Goal: Task Accomplishment & Management: Use online tool/utility

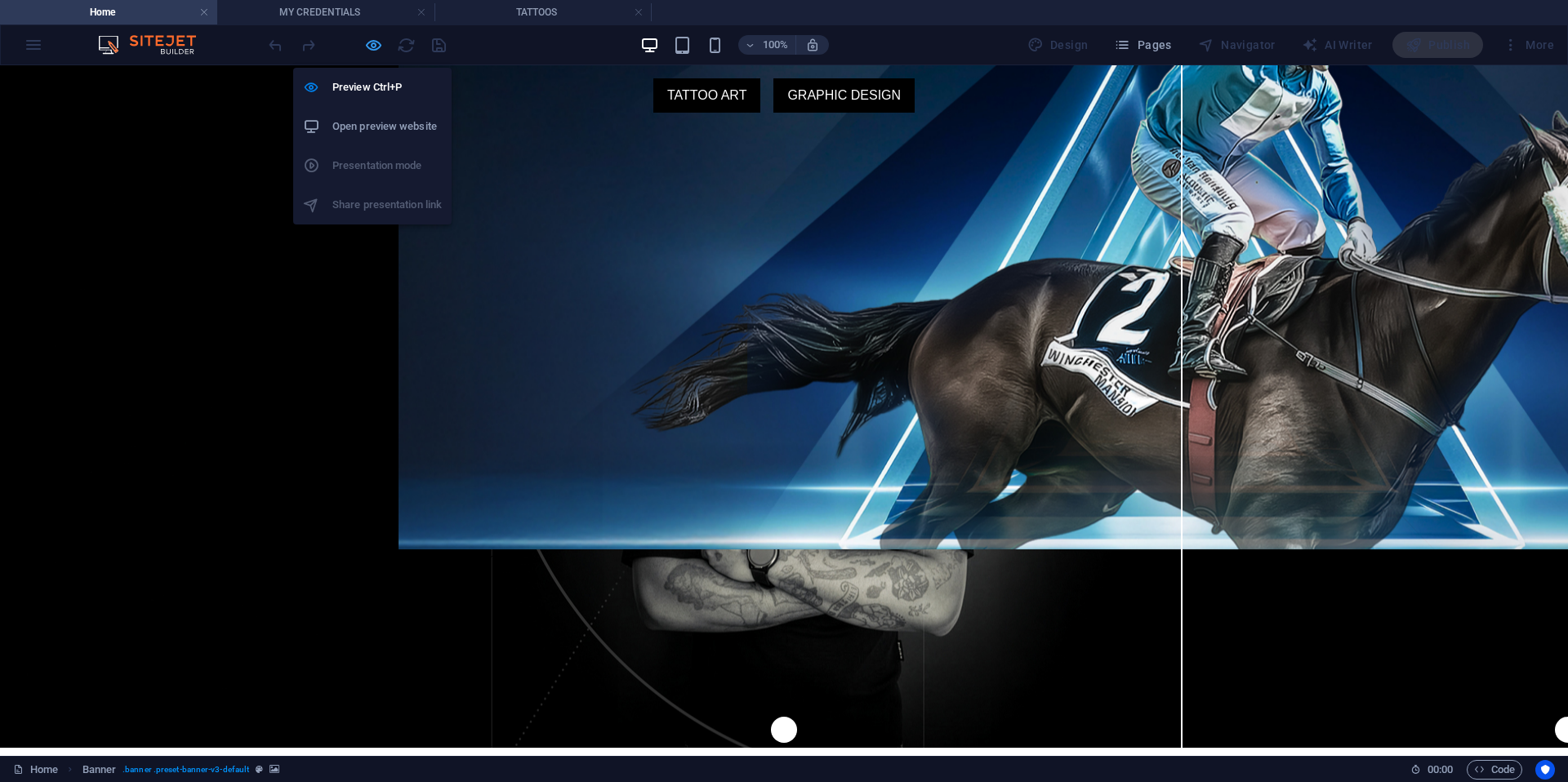
click at [369, 40] on icon "button" at bounding box center [373, 45] width 19 height 19
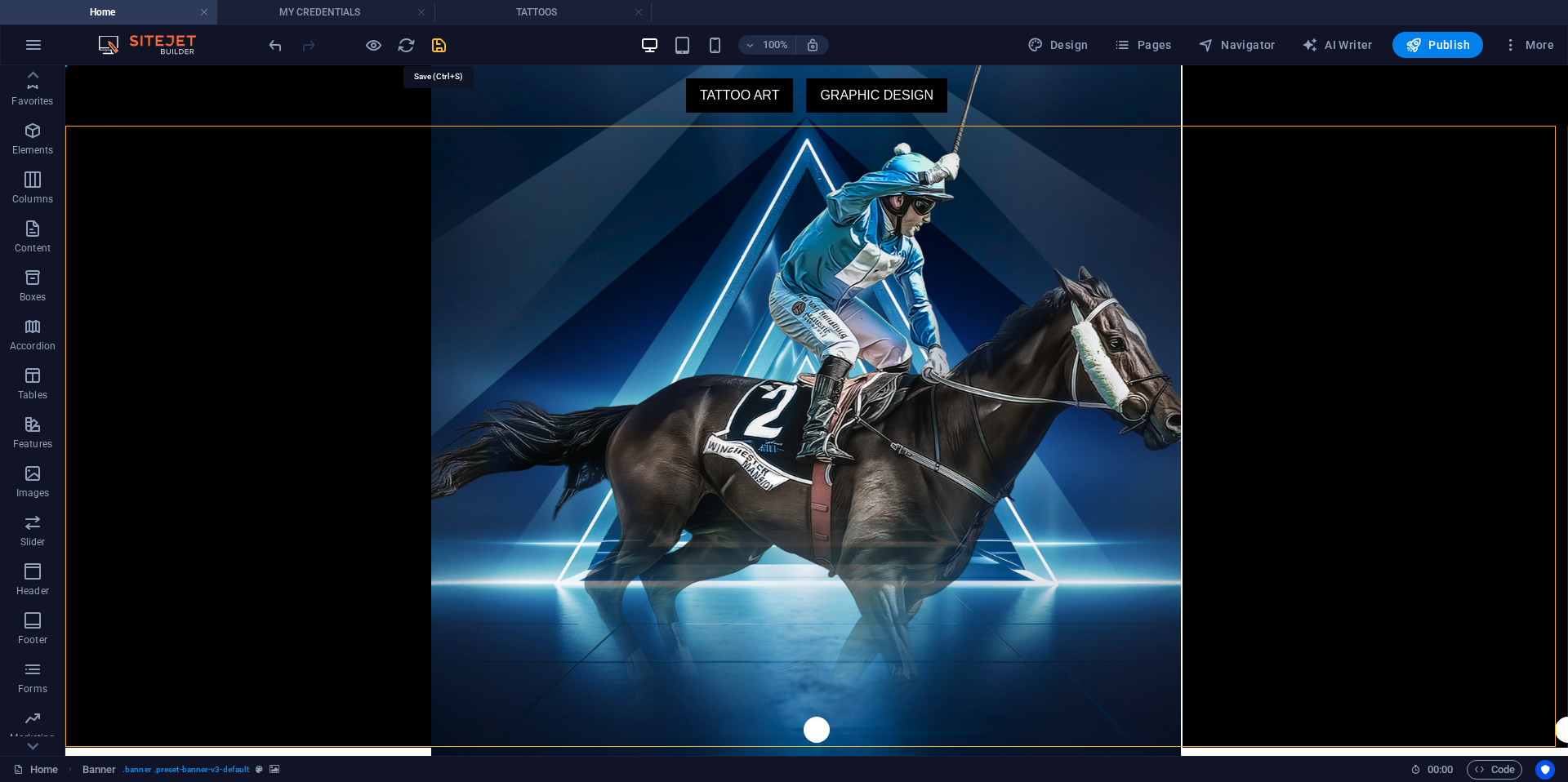
drag, startPoint x: 435, startPoint y: 47, endPoint x: 385, endPoint y: 30, distance: 52.8
click at [435, 47] on icon "save" at bounding box center [439, 45] width 19 height 19
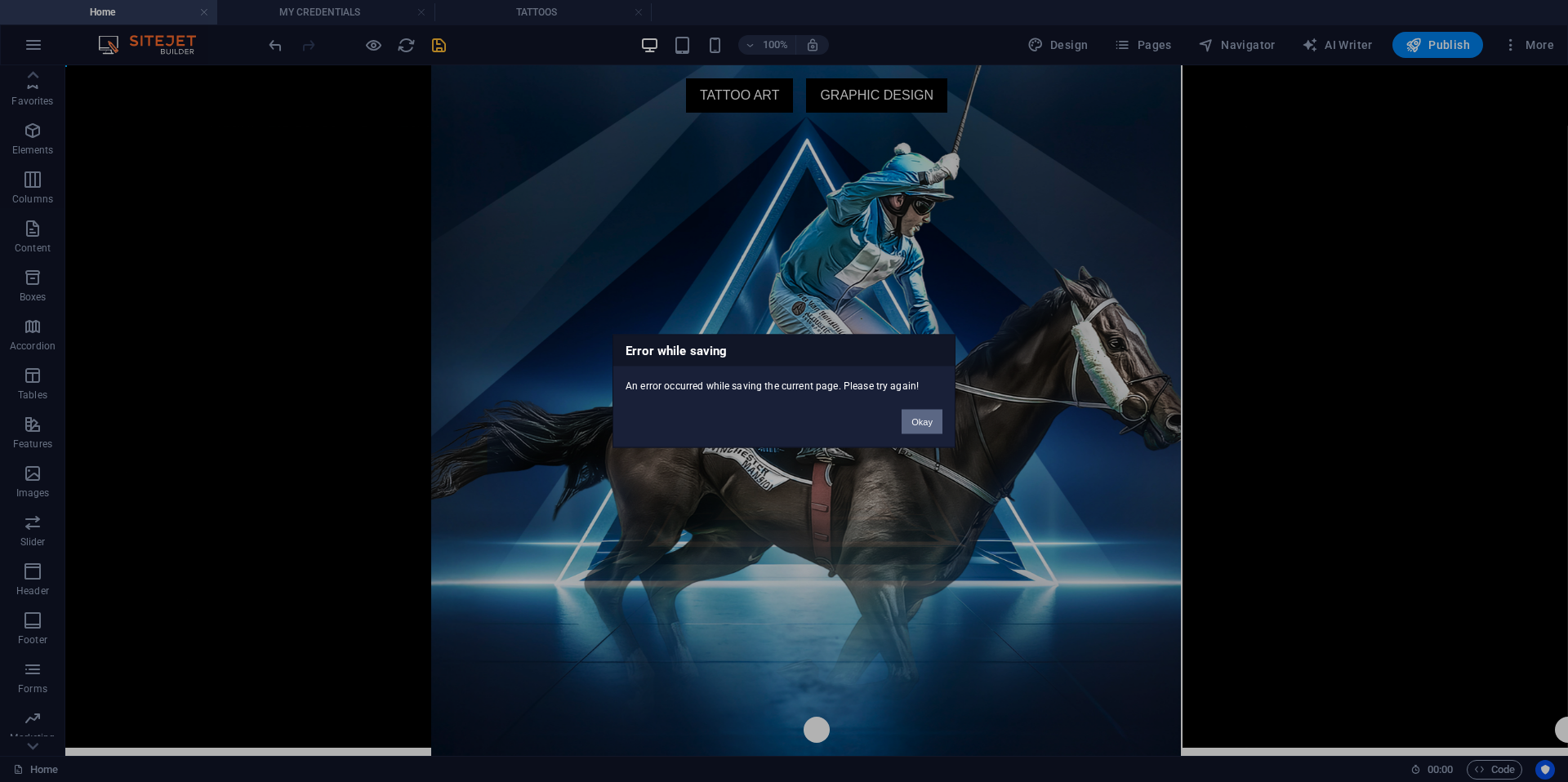
click at [928, 424] on button "Okay" at bounding box center [921, 422] width 41 height 24
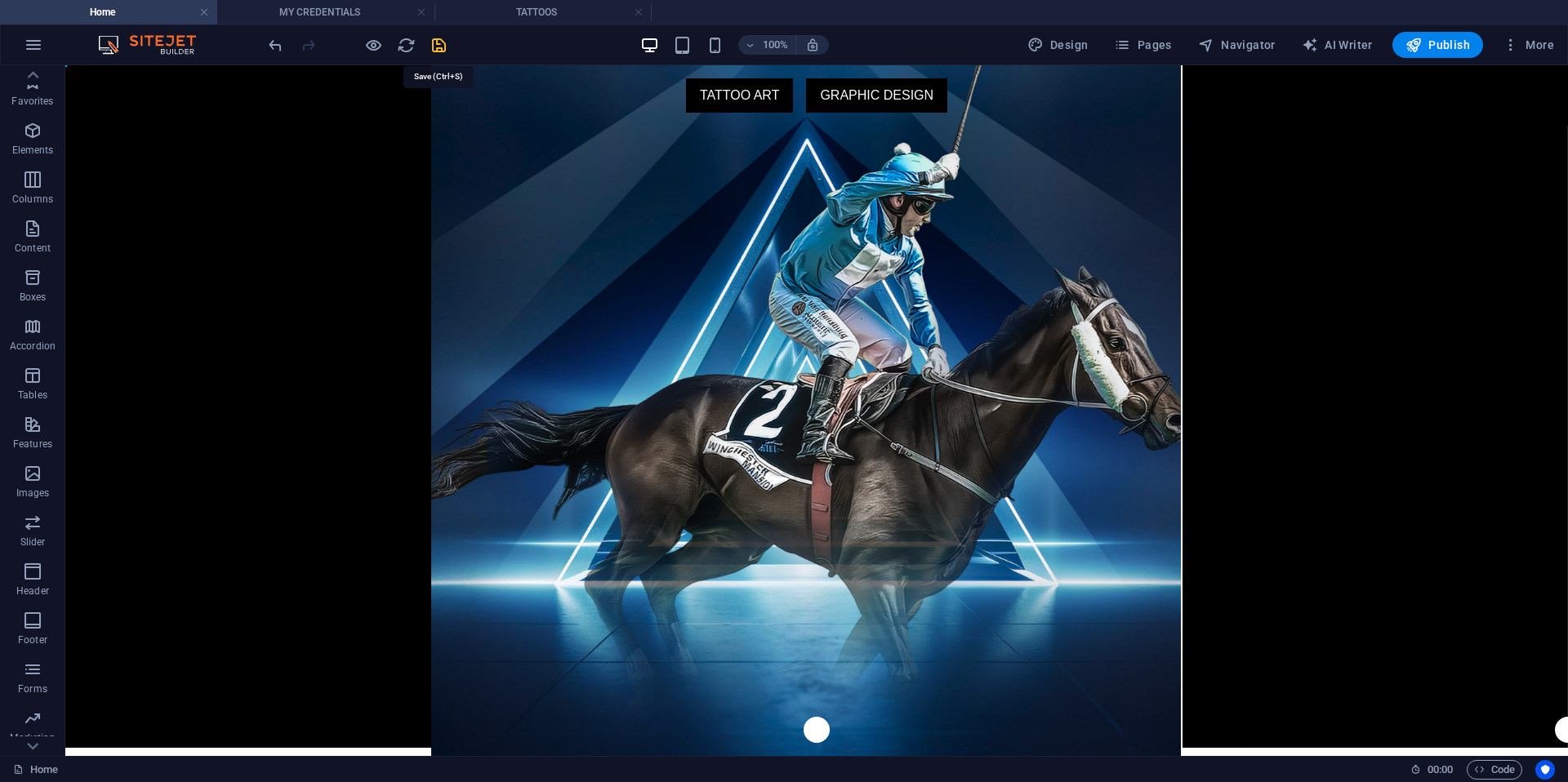
click at [436, 41] on icon "save" at bounding box center [439, 45] width 19 height 19
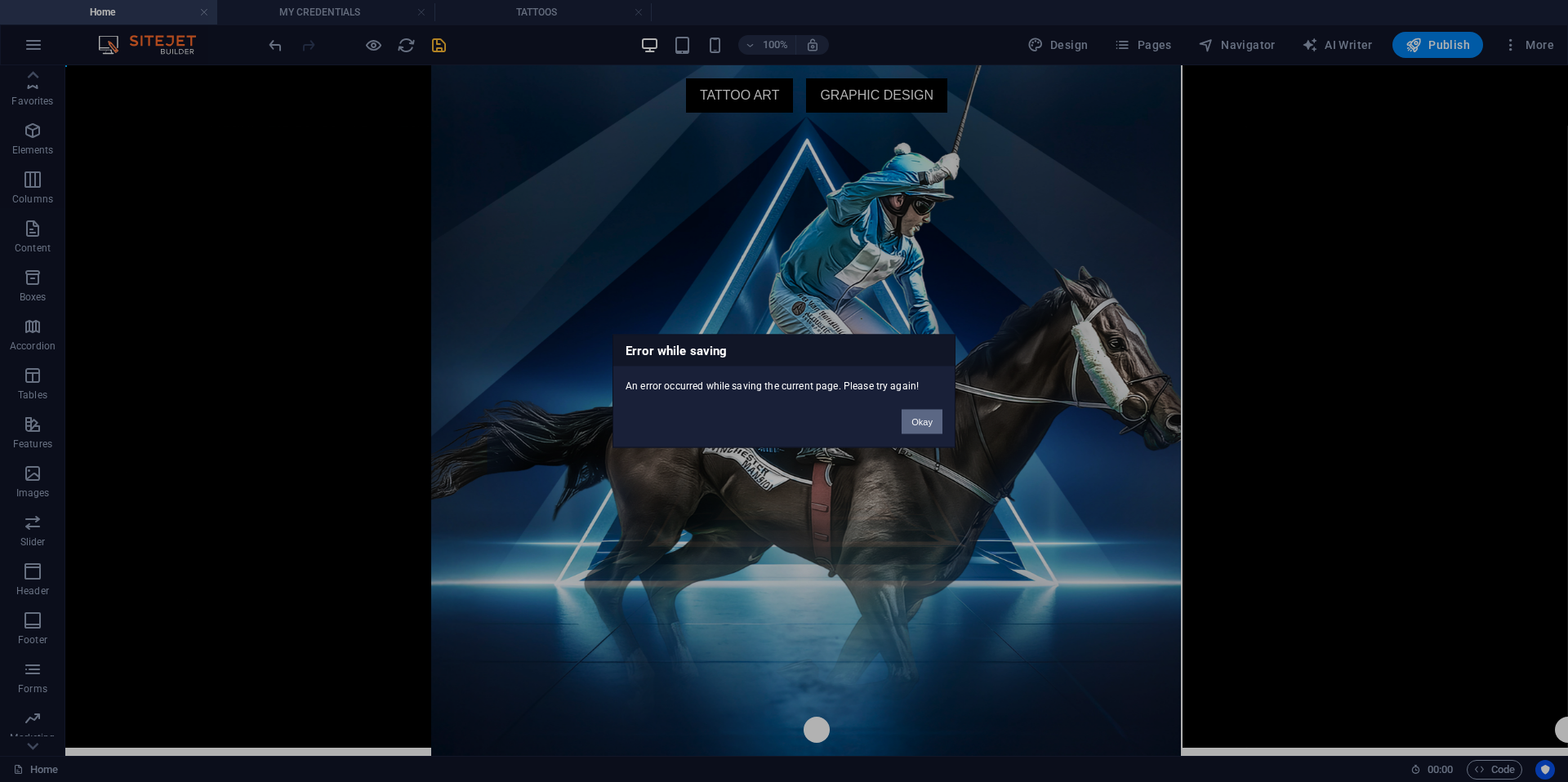
click at [929, 417] on button "Okay" at bounding box center [921, 422] width 41 height 24
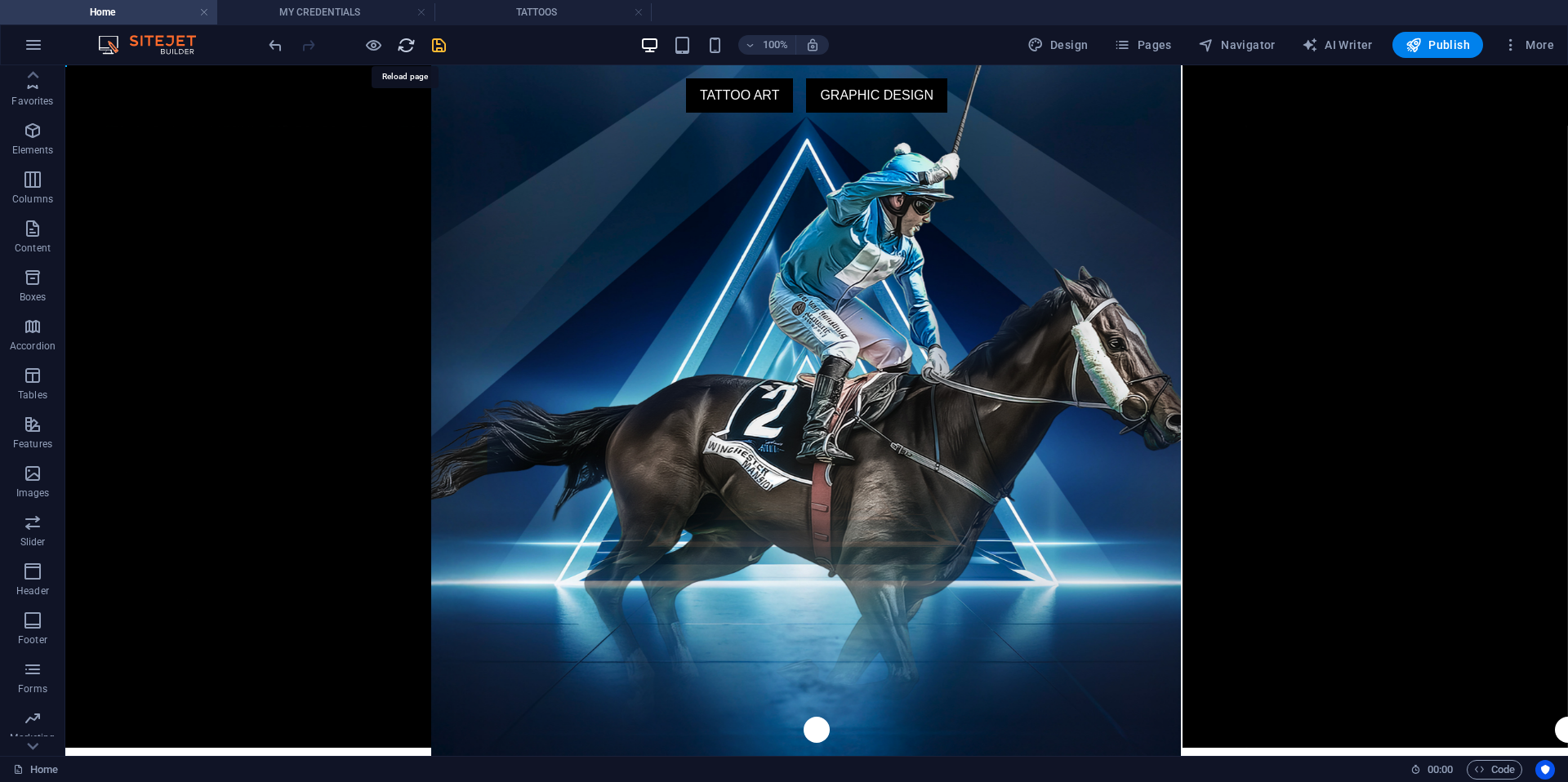
click at [406, 47] on icon "reload" at bounding box center [406, 45] width 19 height 19
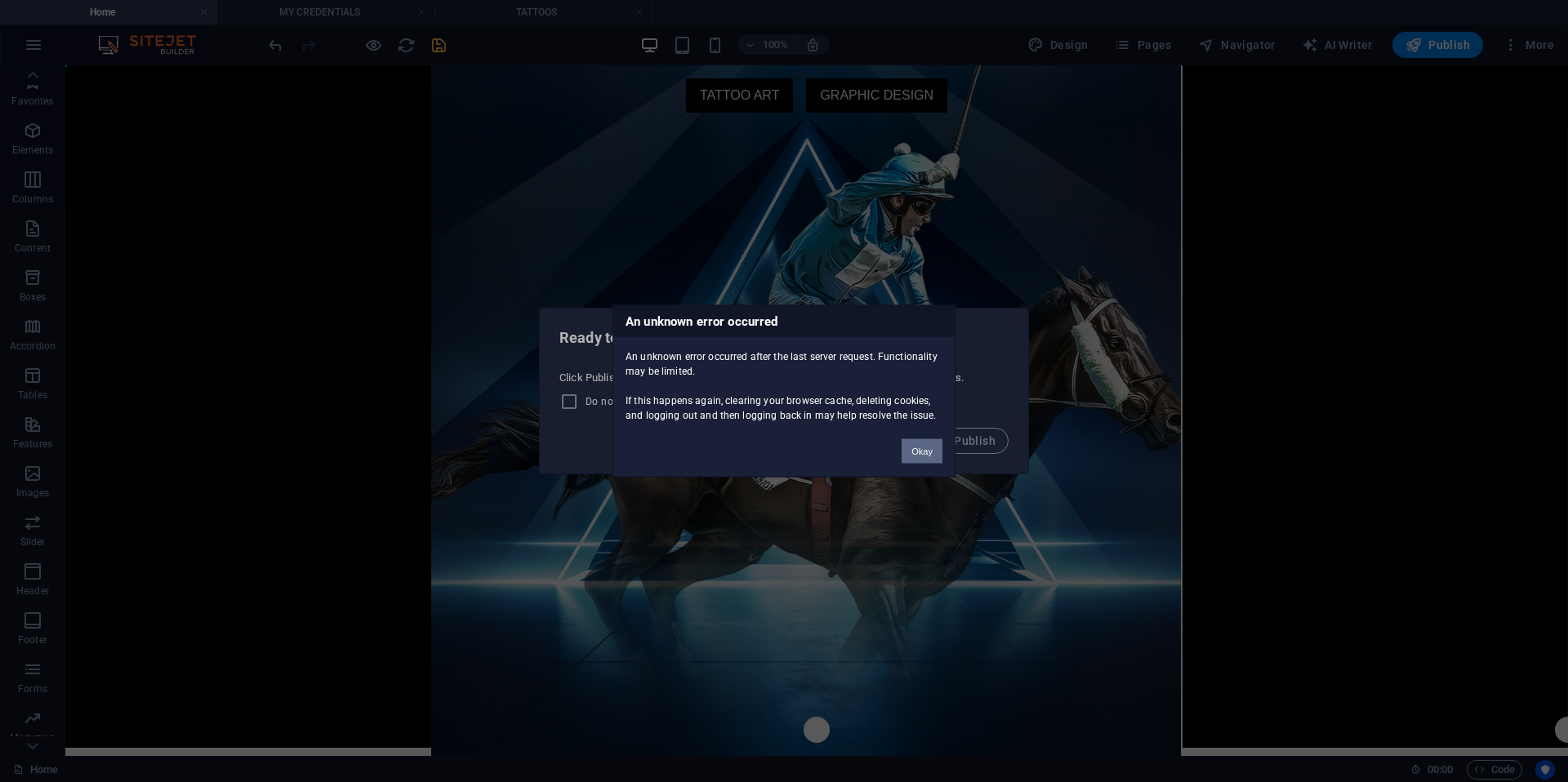
click at [931, 451] on button "Okay" at bounding box center [921, 452] width 41 height 24
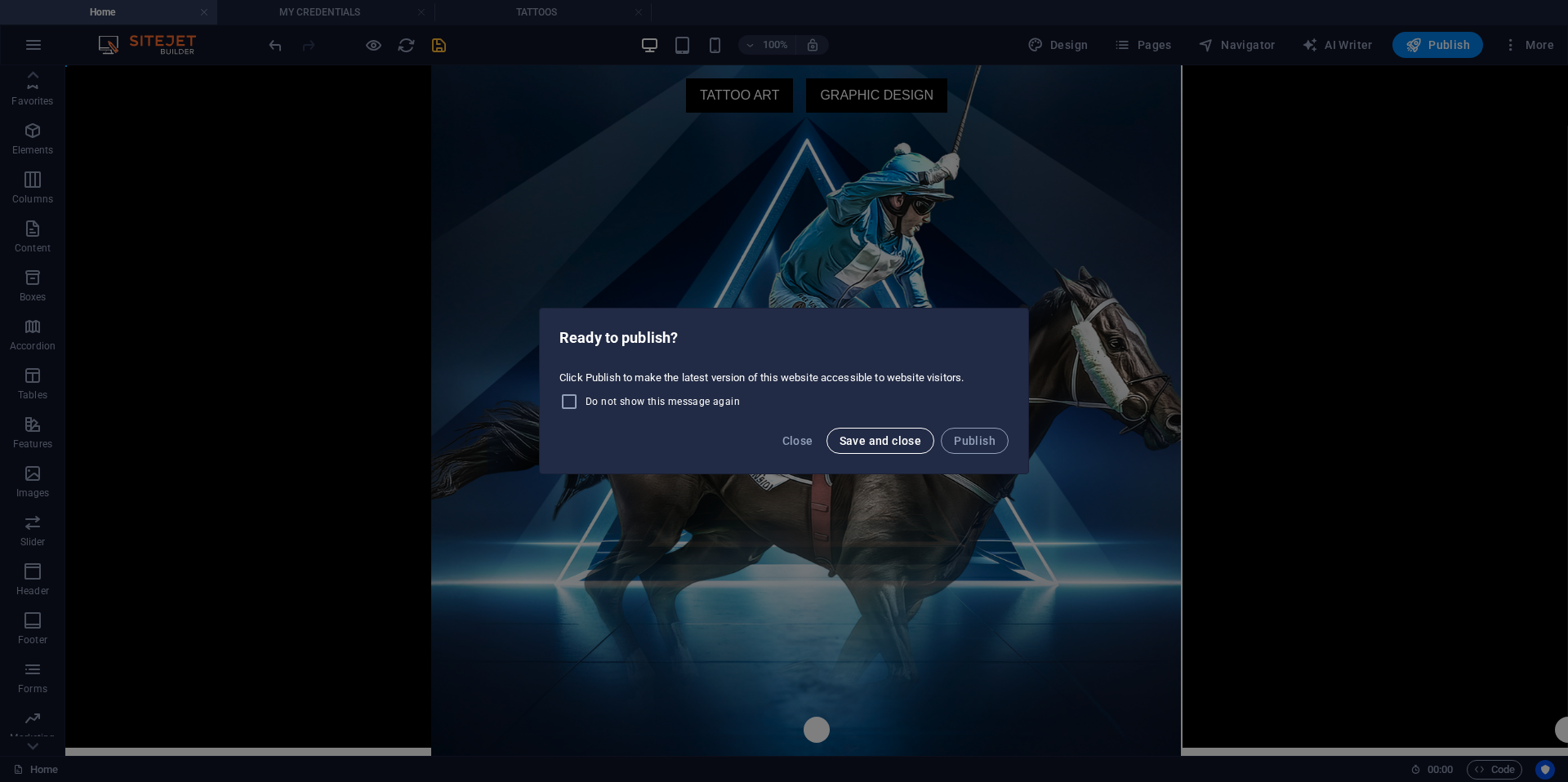
click at [878, 441] on span "Save and close" at bounding box center [881, 441] width 82 height 13
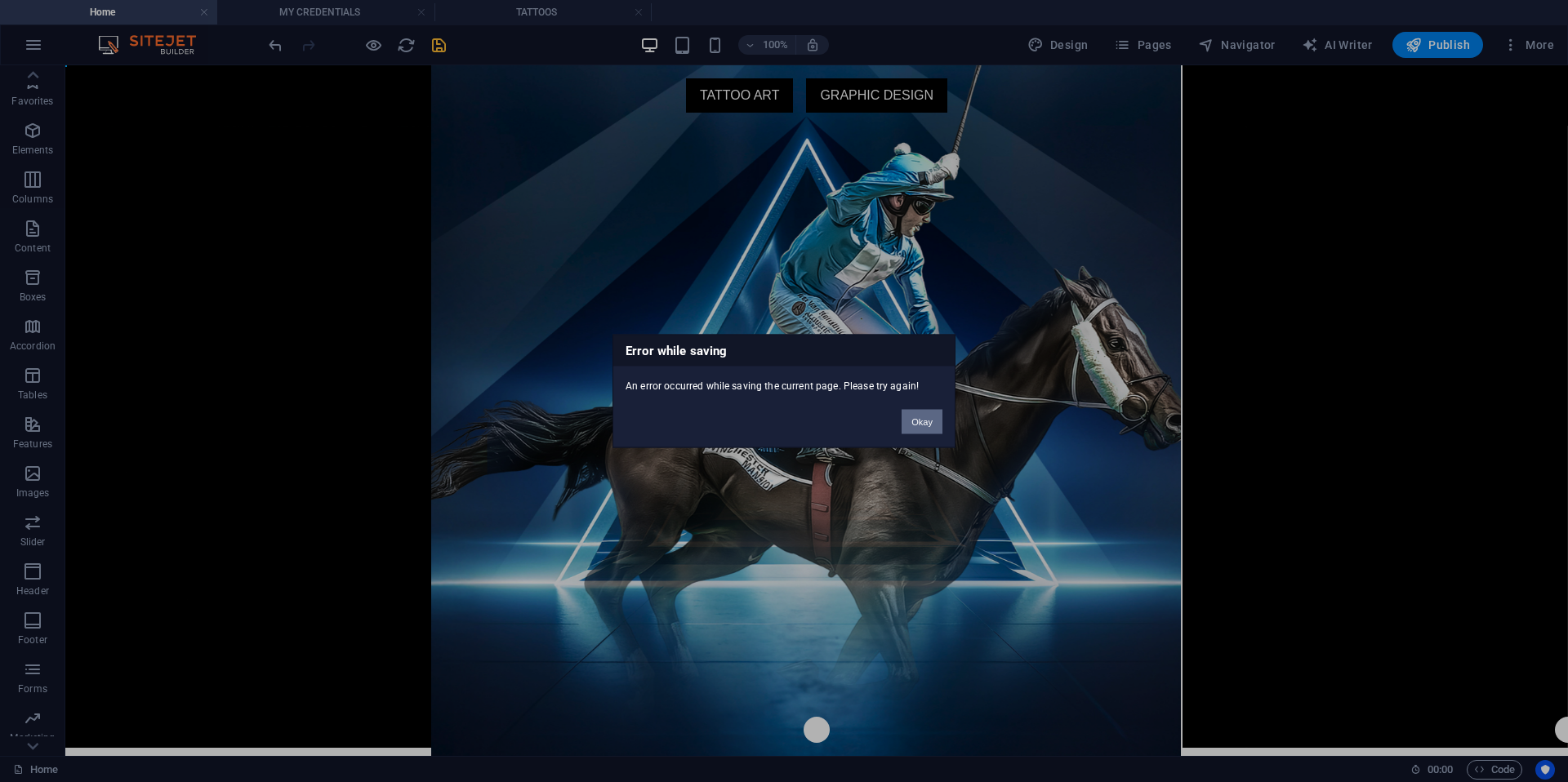
click at [929, 421] on button "Okay" at bounding box center [921, 422] width 41 height 24
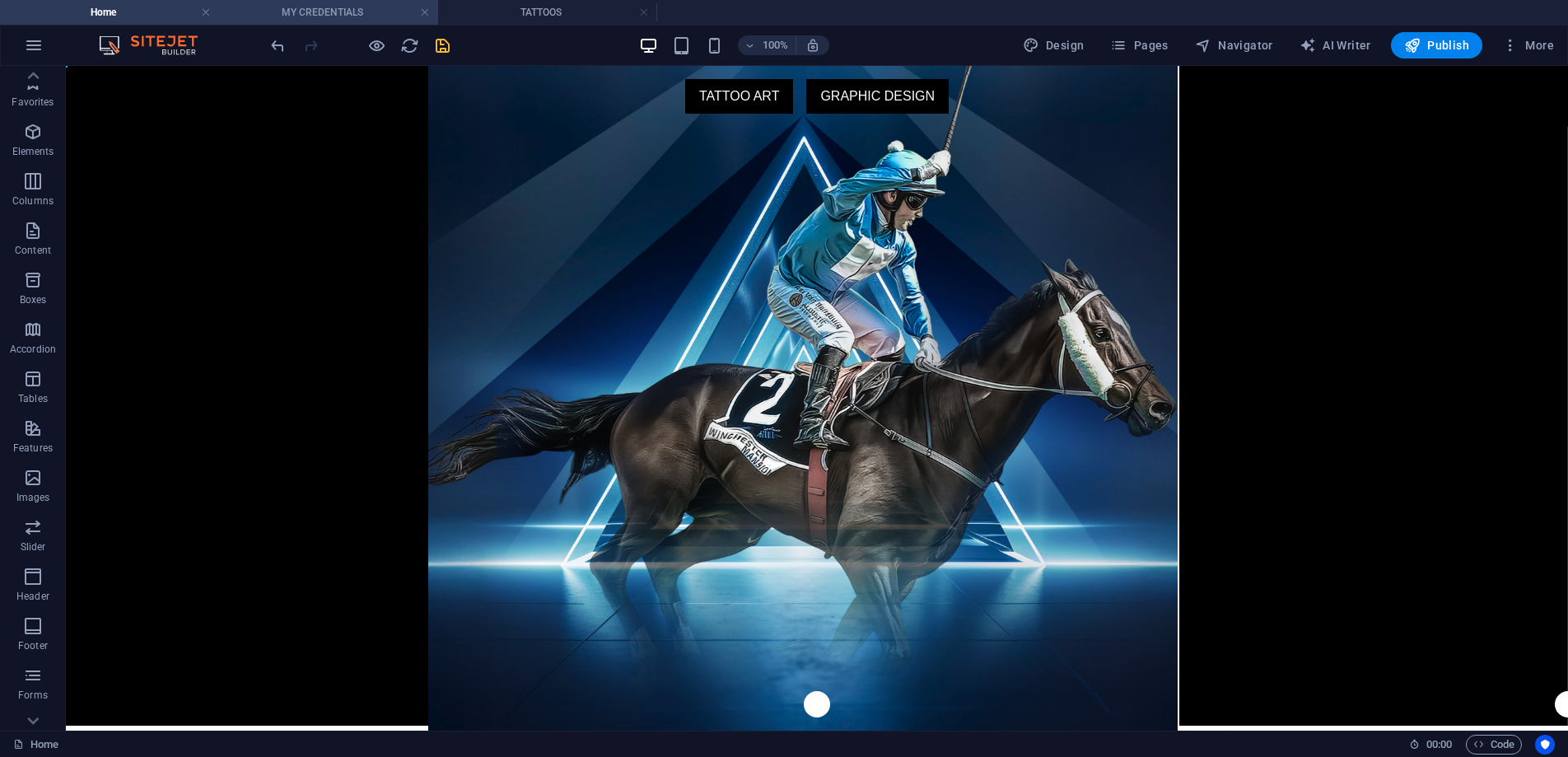
scroll to position [20, 0]
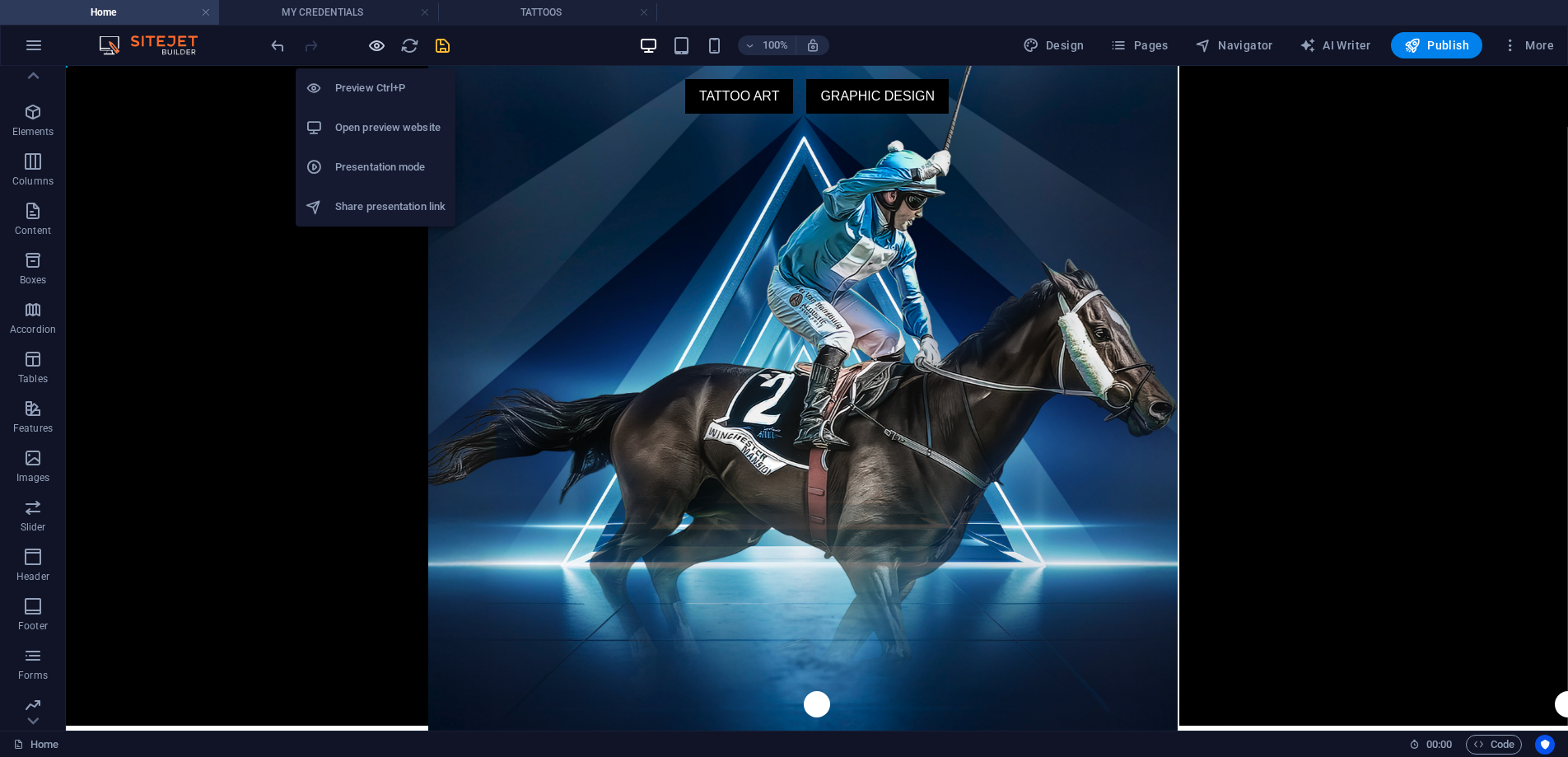
click at [384, 44] on icon "button" at bounding box center [376, 46] width 19 height 19
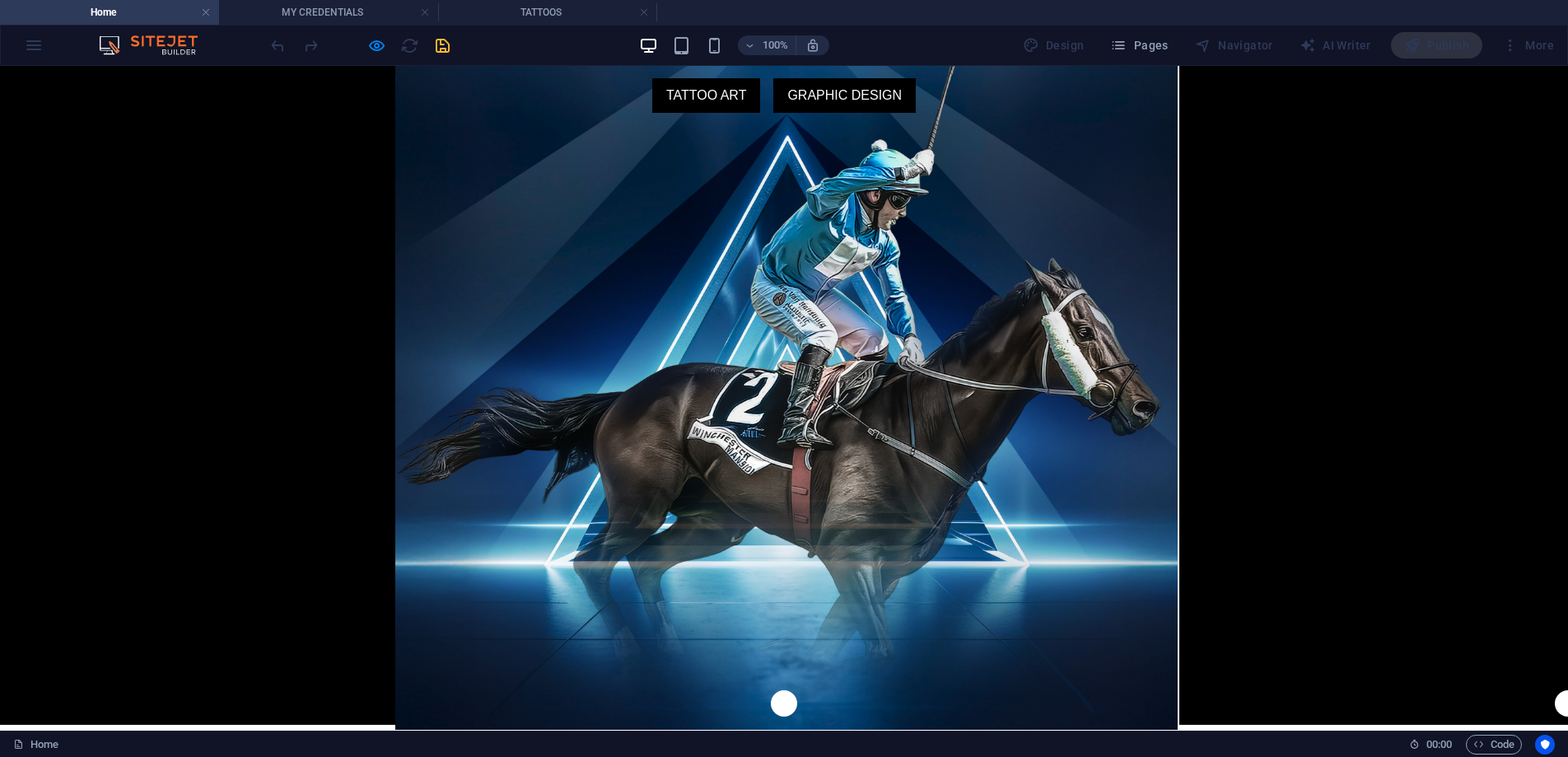
scroll to position [0, 0]
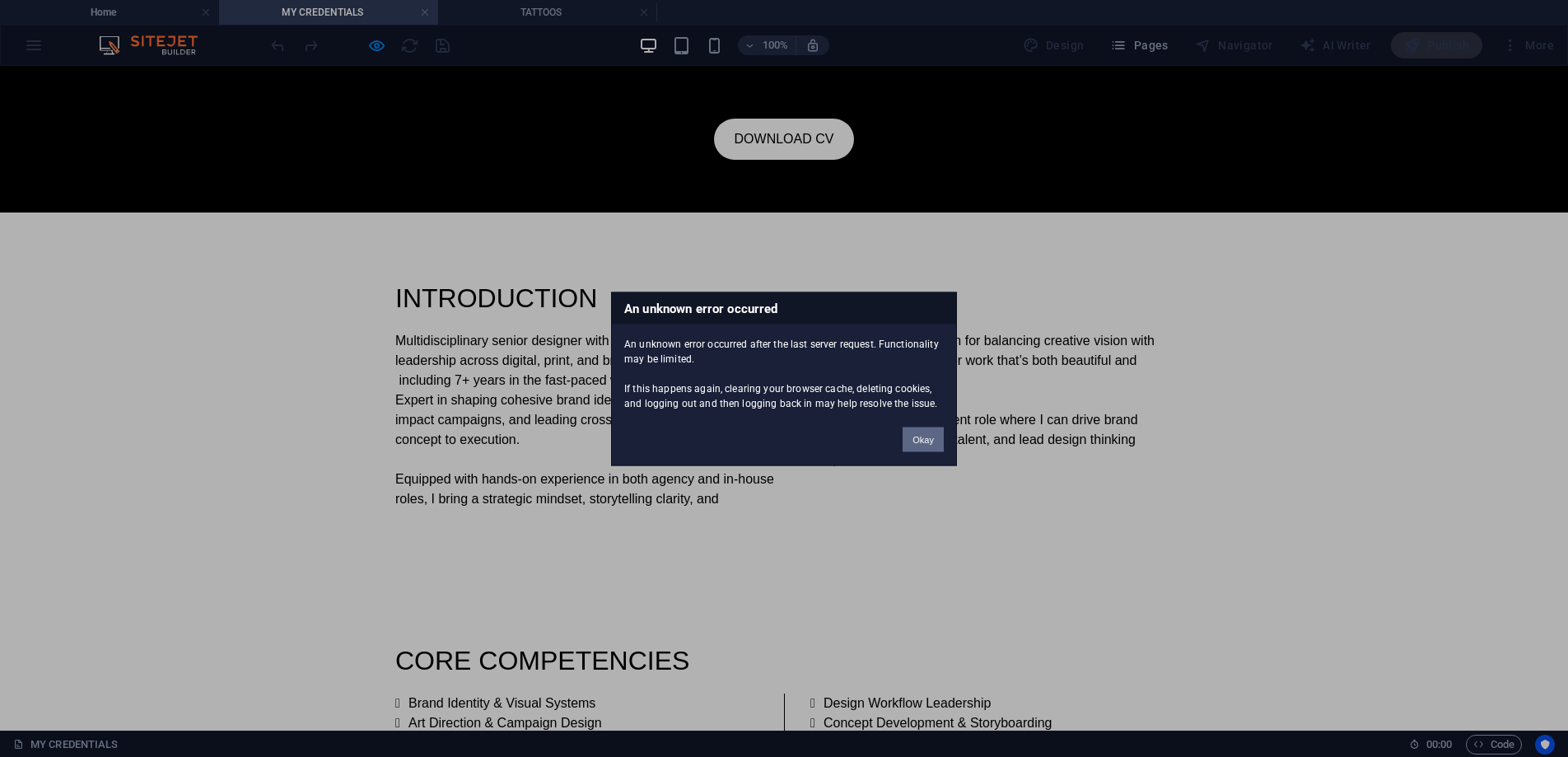
click at [921, 444] on button "Okay" at bounding box center [922, 438] width 41 height 25
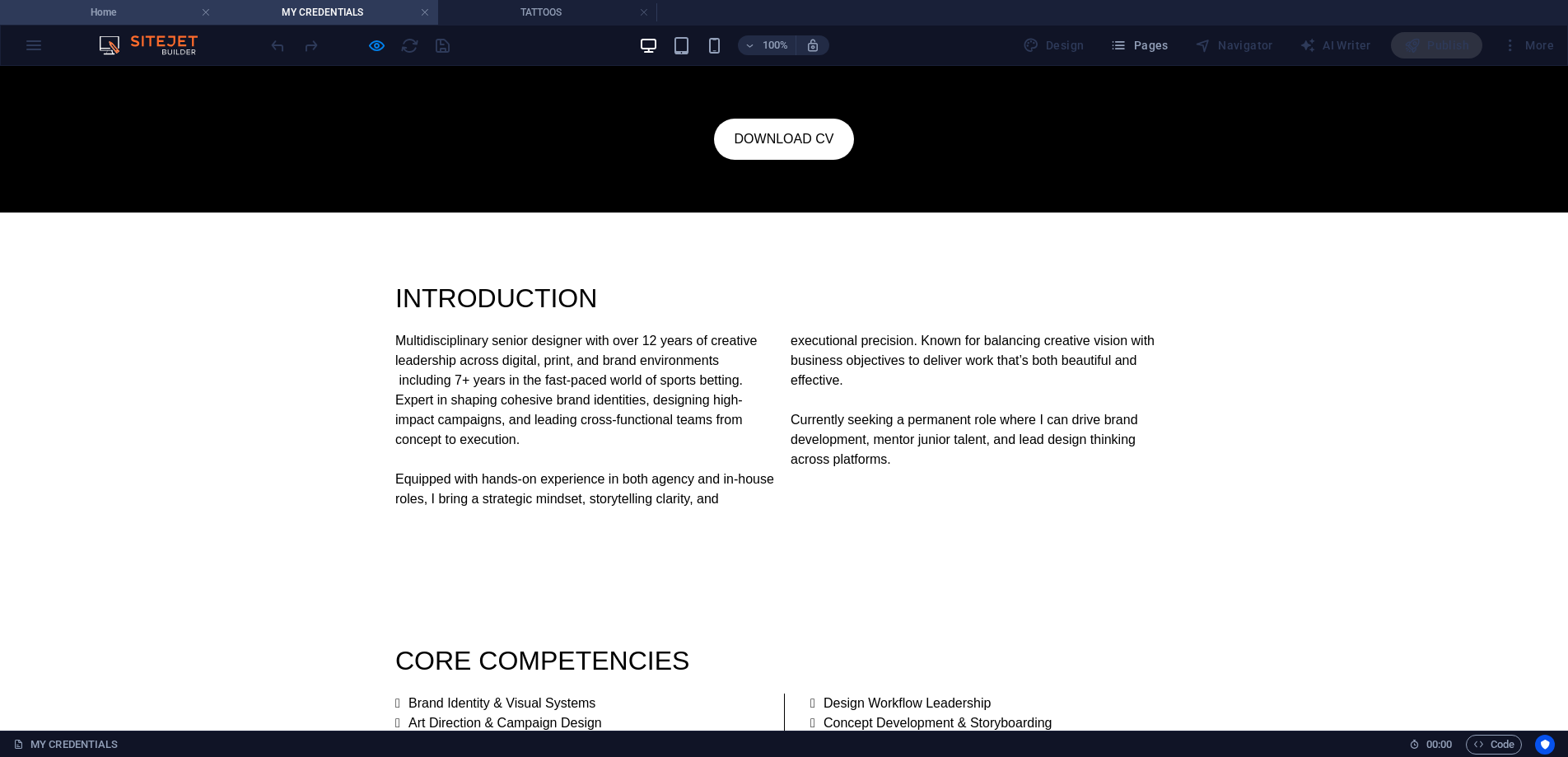
click at [151, 12] on h4 "Home" at bounding box center [109, 13] width 219 height 18
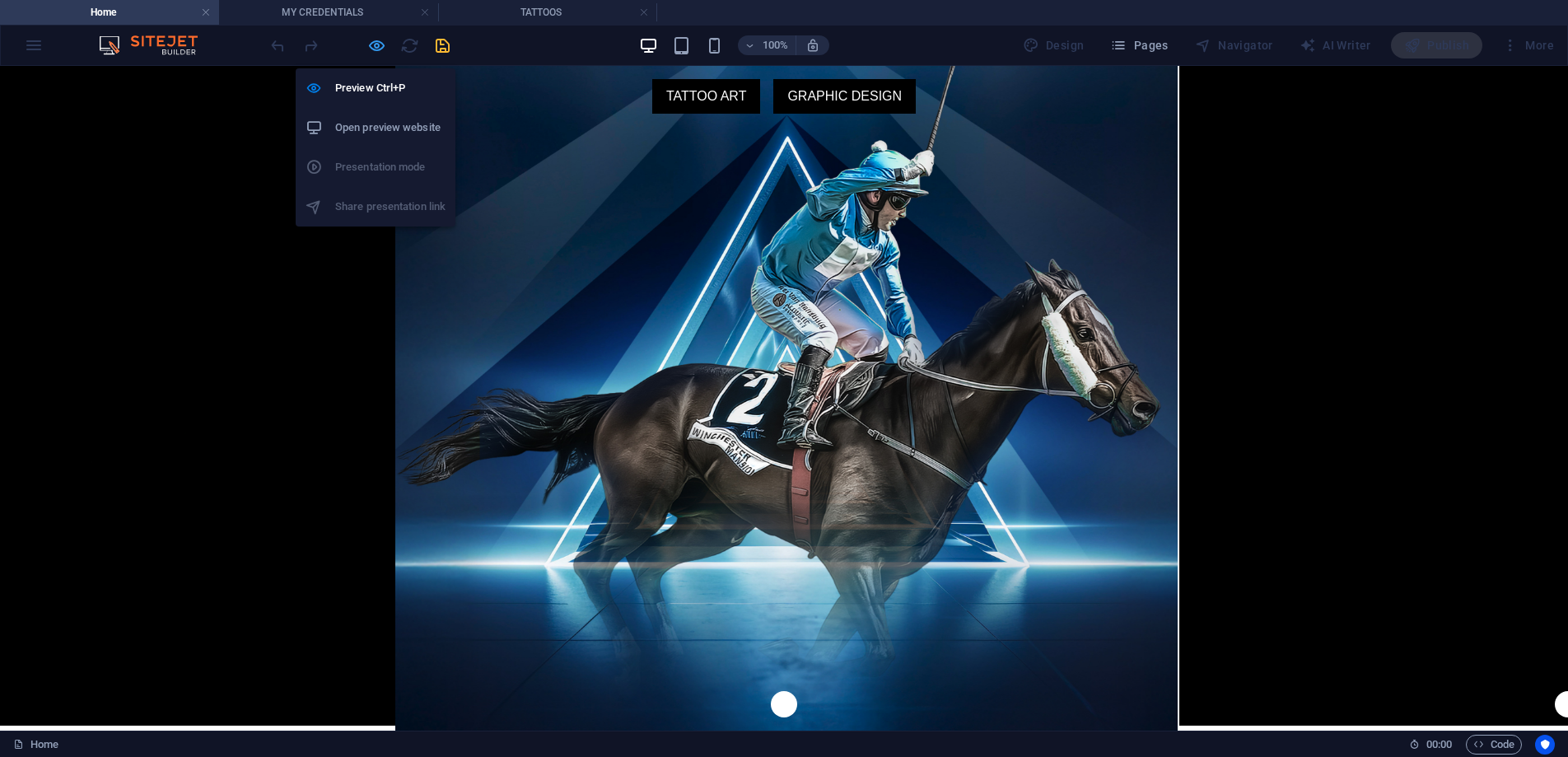
click at [380, 46] on icon "button" at bounding box center [376, 46] width 19 height 19
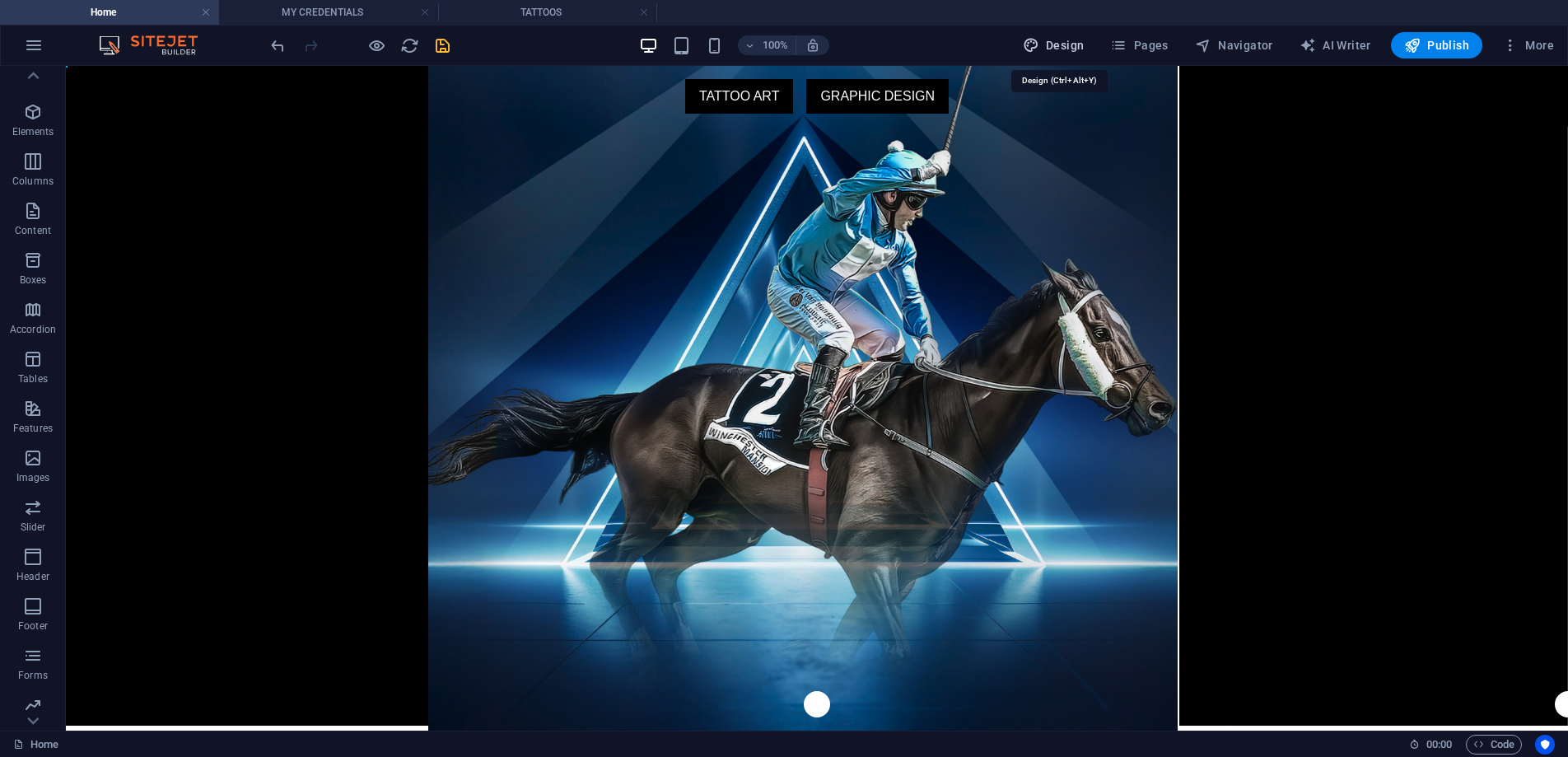
click at [1046, 43] on span "Design" at bounding box center [1054, 46] width 62 height 16
select select "px"
select select "300"
select select "px"
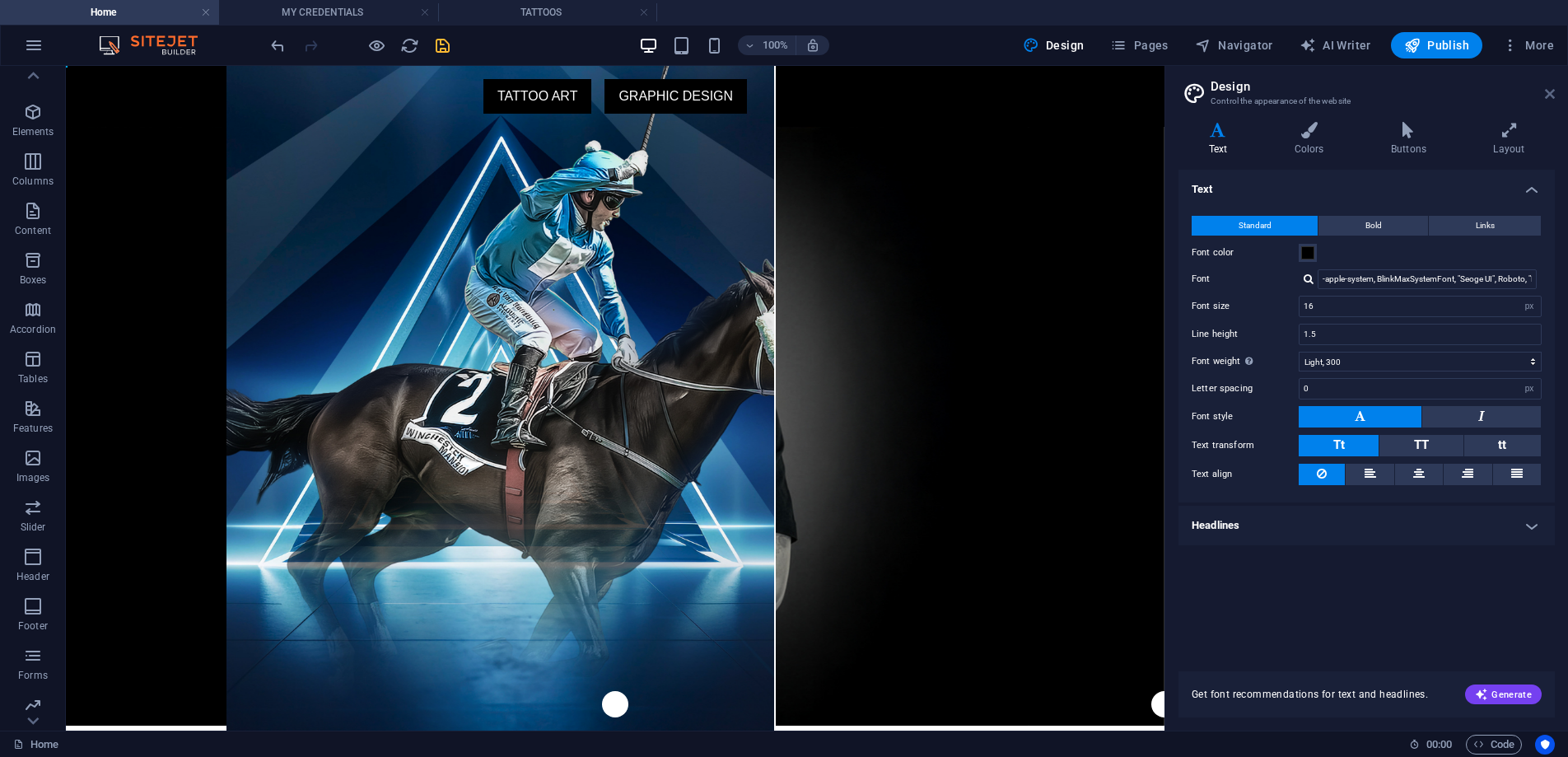
click at [1550, 92] on icon at bounding box center [1550, 94] width 10 height 13
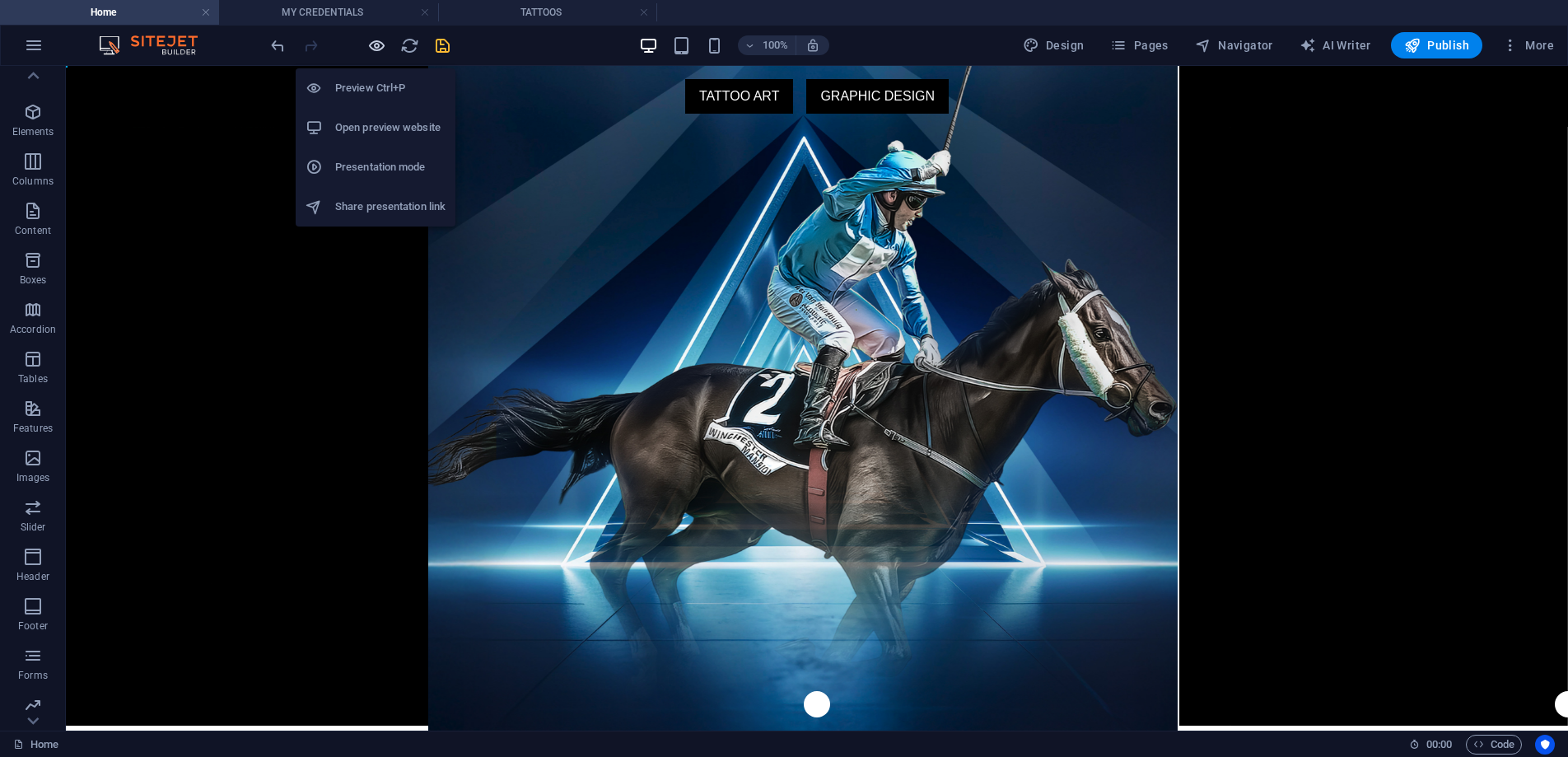
click at [380, 48] on icon "button" at bounding box center [376, 46] width 19 height 19
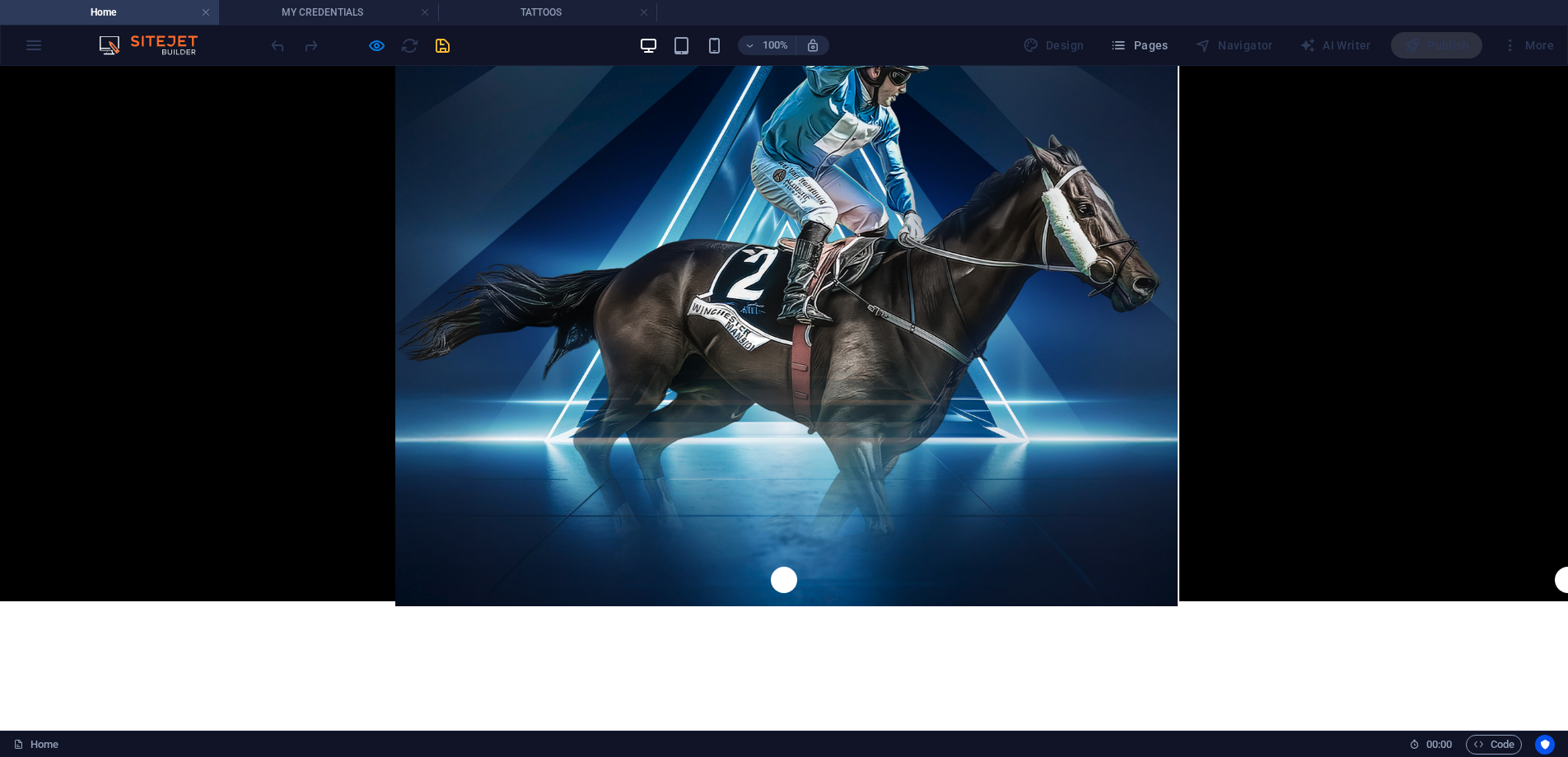
scroll to position [180, 0]
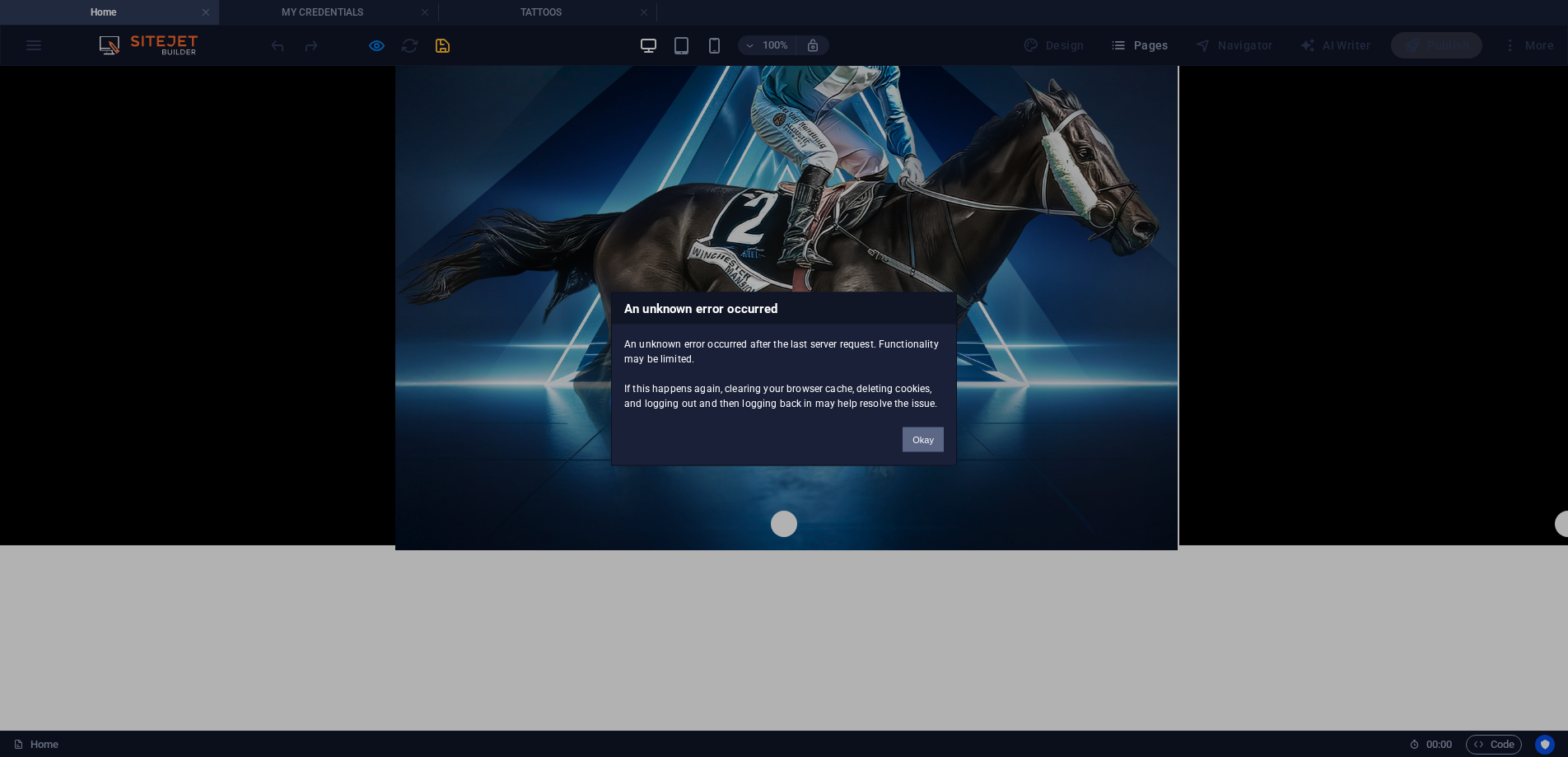
click at [921, 441] on button "Okay" at bounding box center [922, 438] width 41 height 25
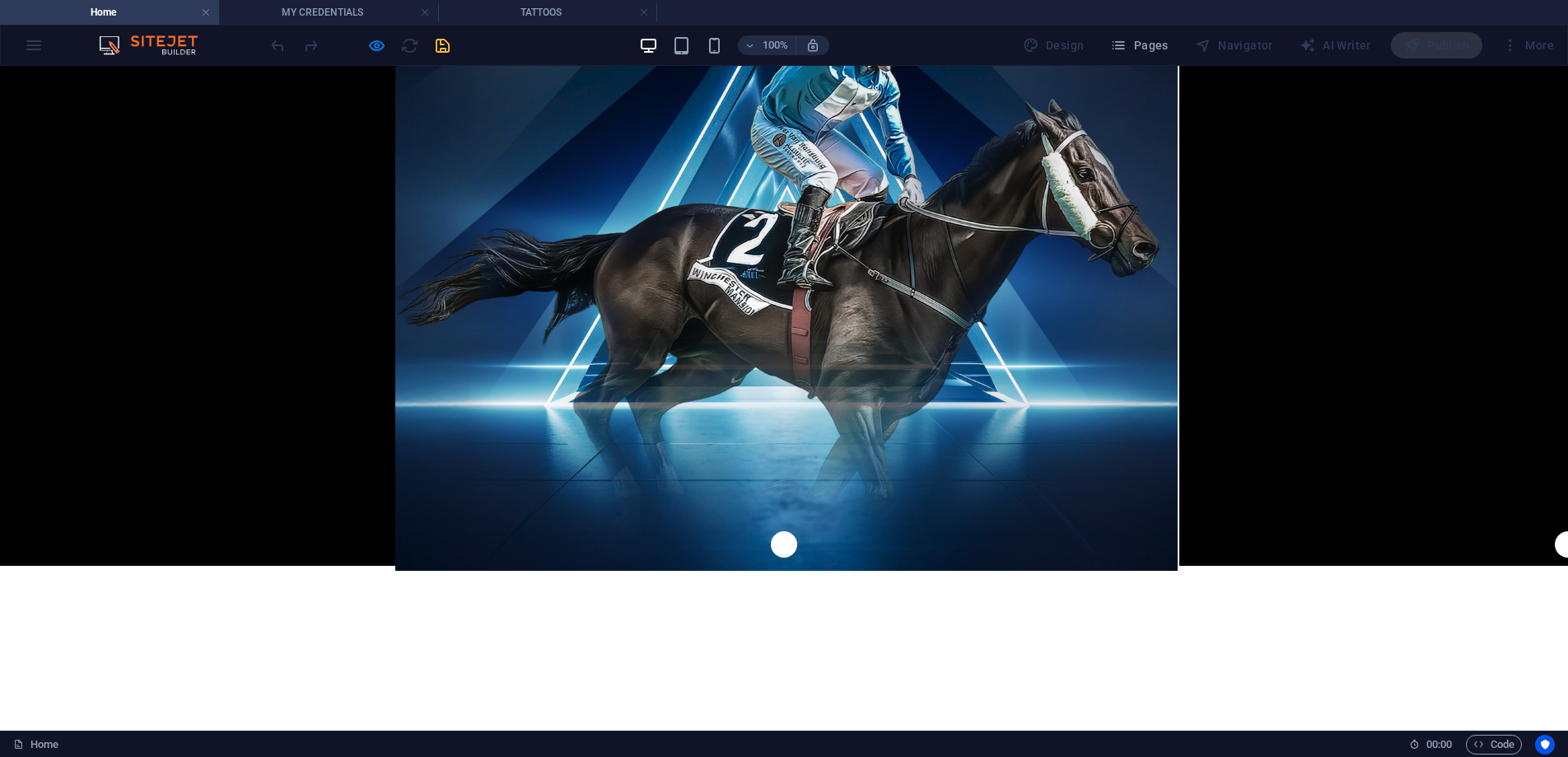
scroll to position [0, 0]
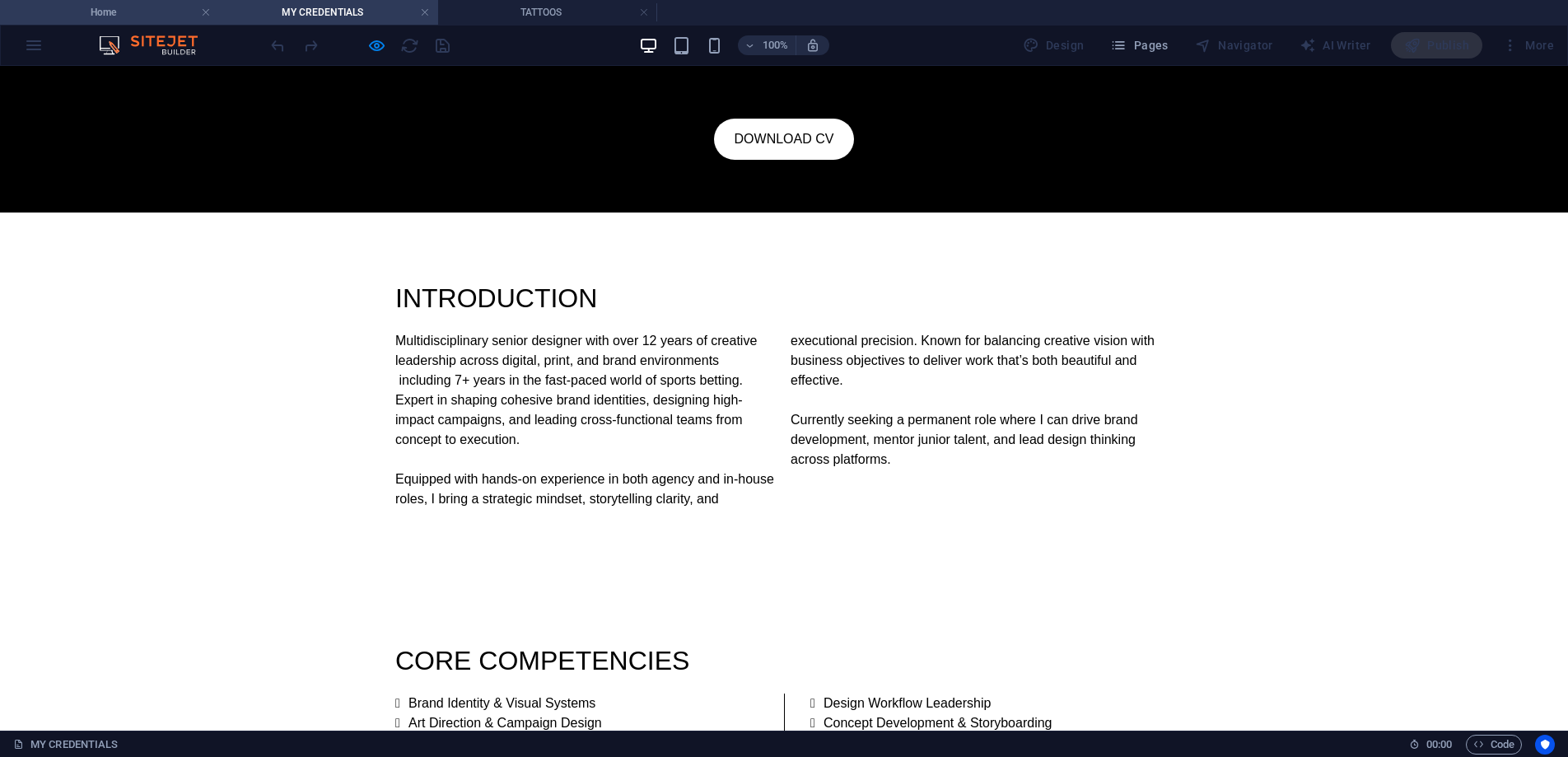
click at [134, 11] on h4 "Home" at bounding box center [109, 13] width 219 height 18
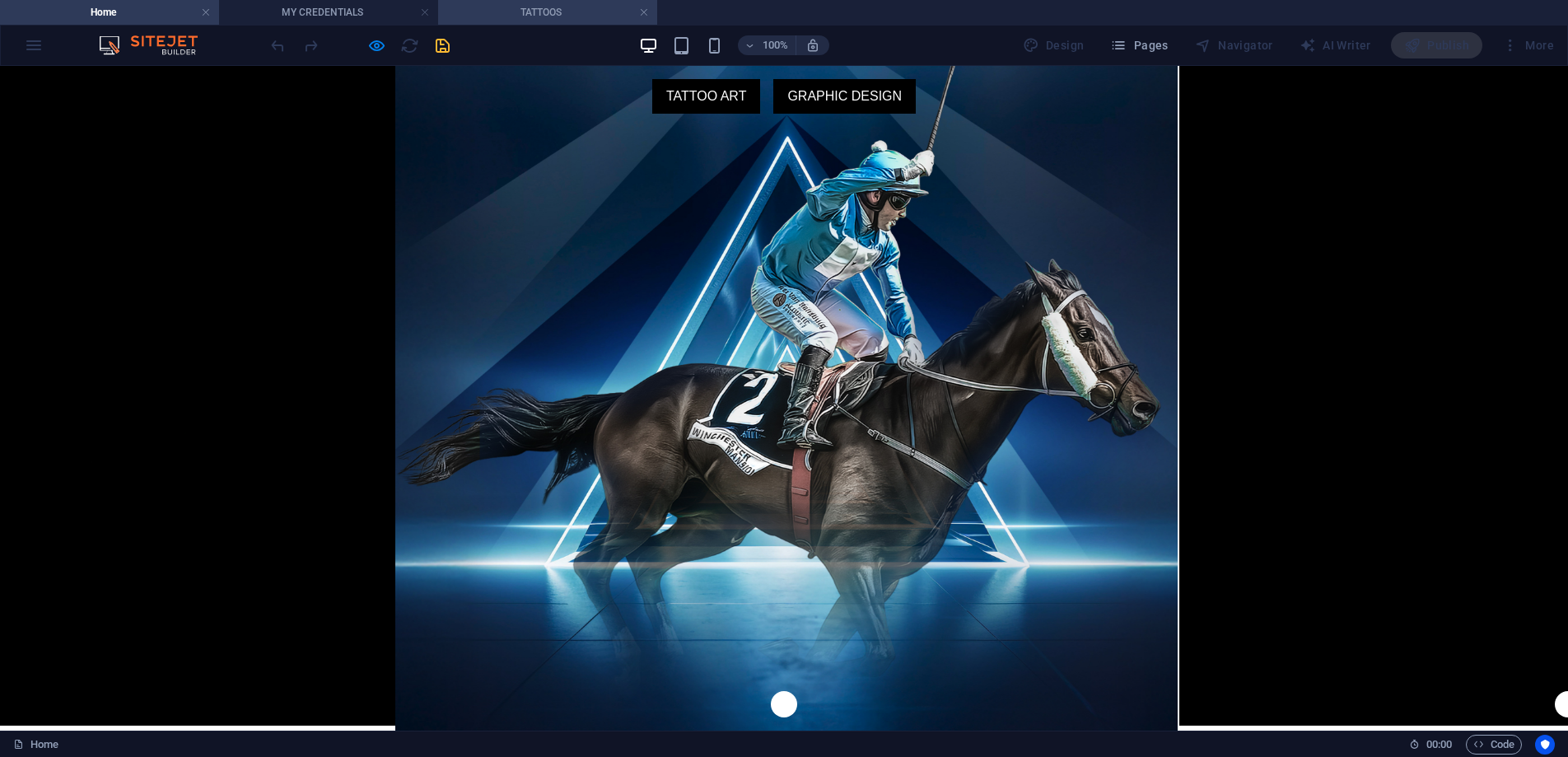
click at [506, 8] on h4 "TATTOOS" at bounding box center [547, 13] width 219 height 18
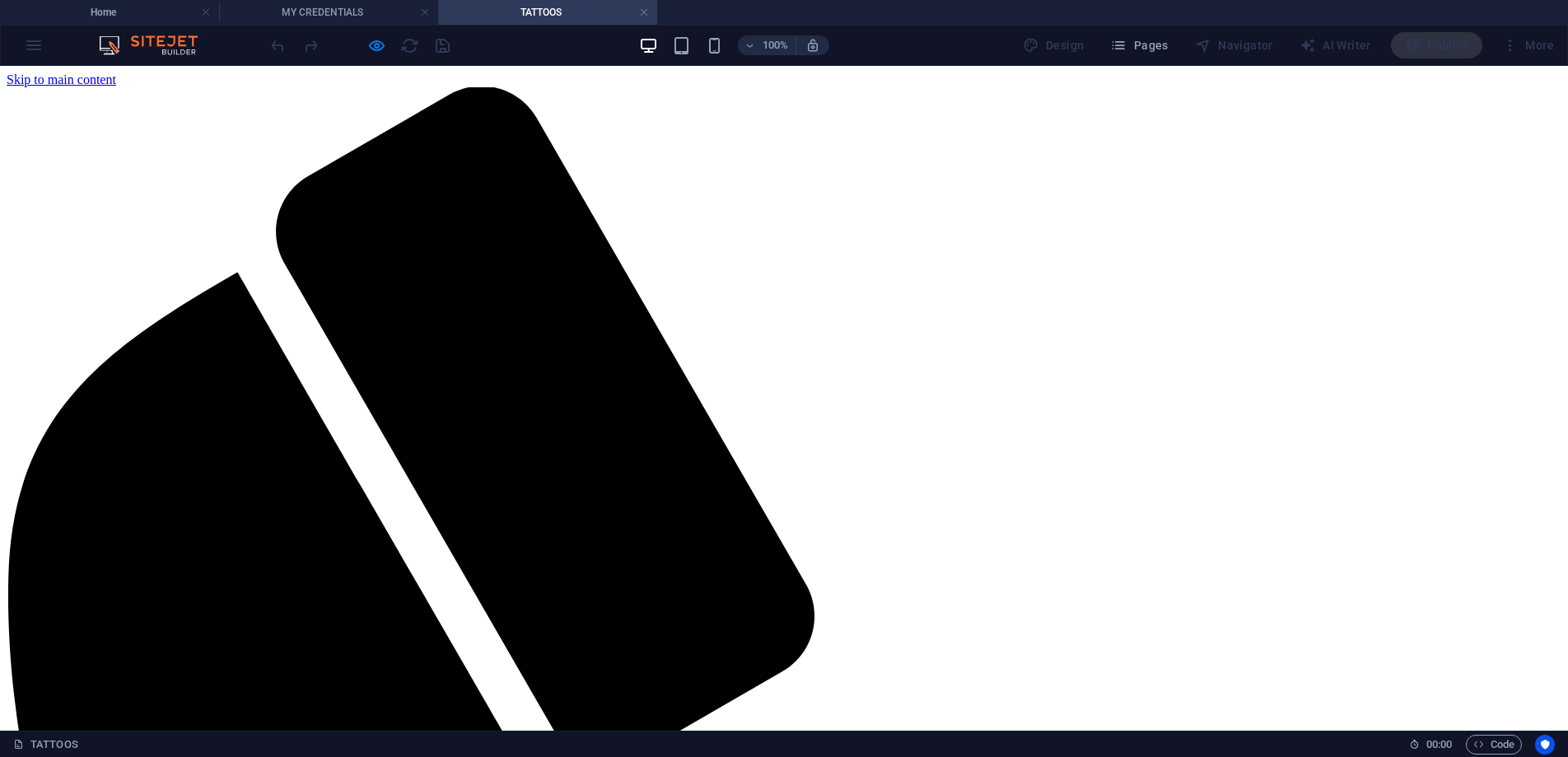
drag, startPoint x: 840, startPoint y: 99, endPoint x: 849, endPoint y: 95, distance: 9.8
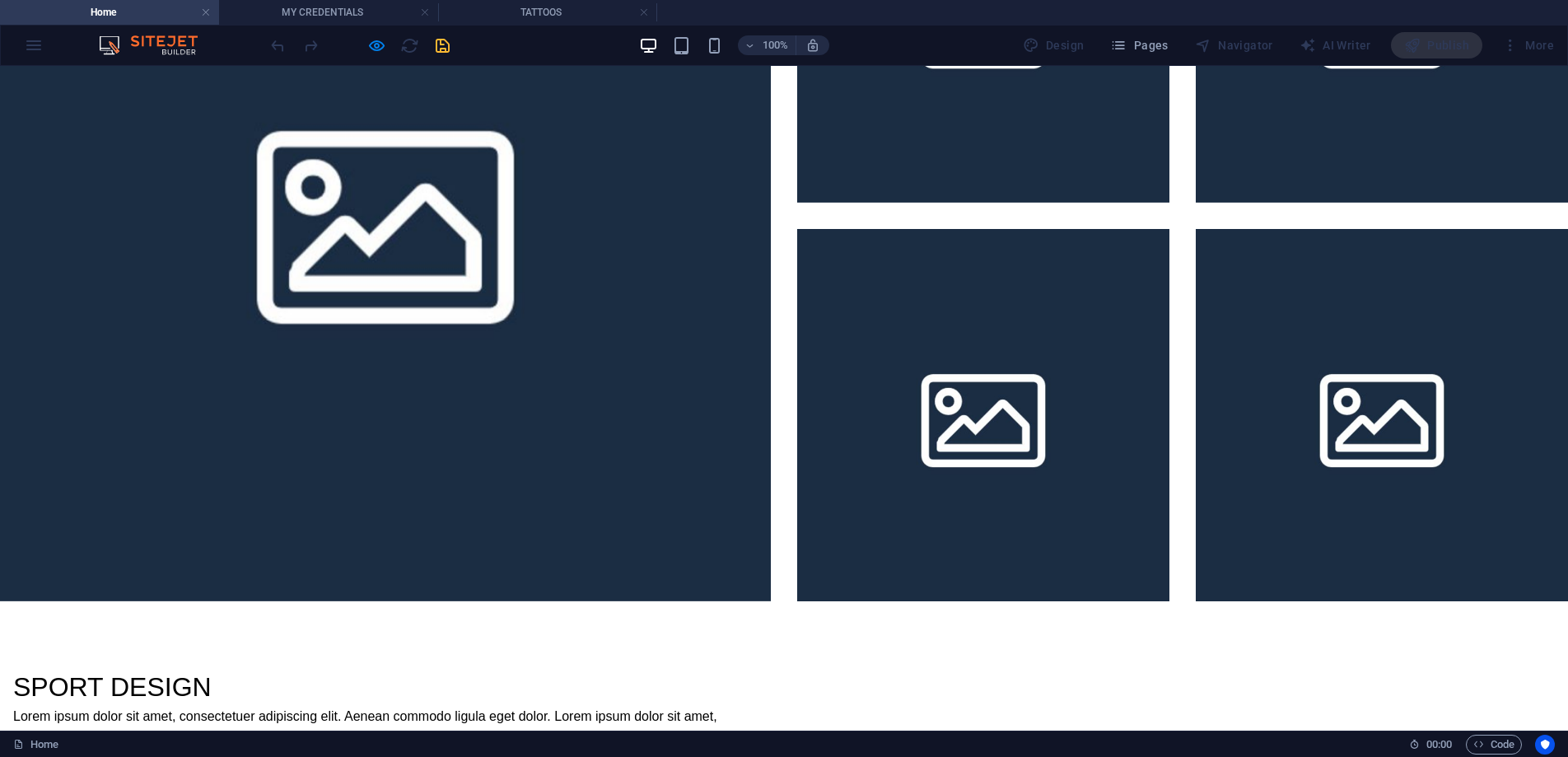
scroll to position [3554, 0]
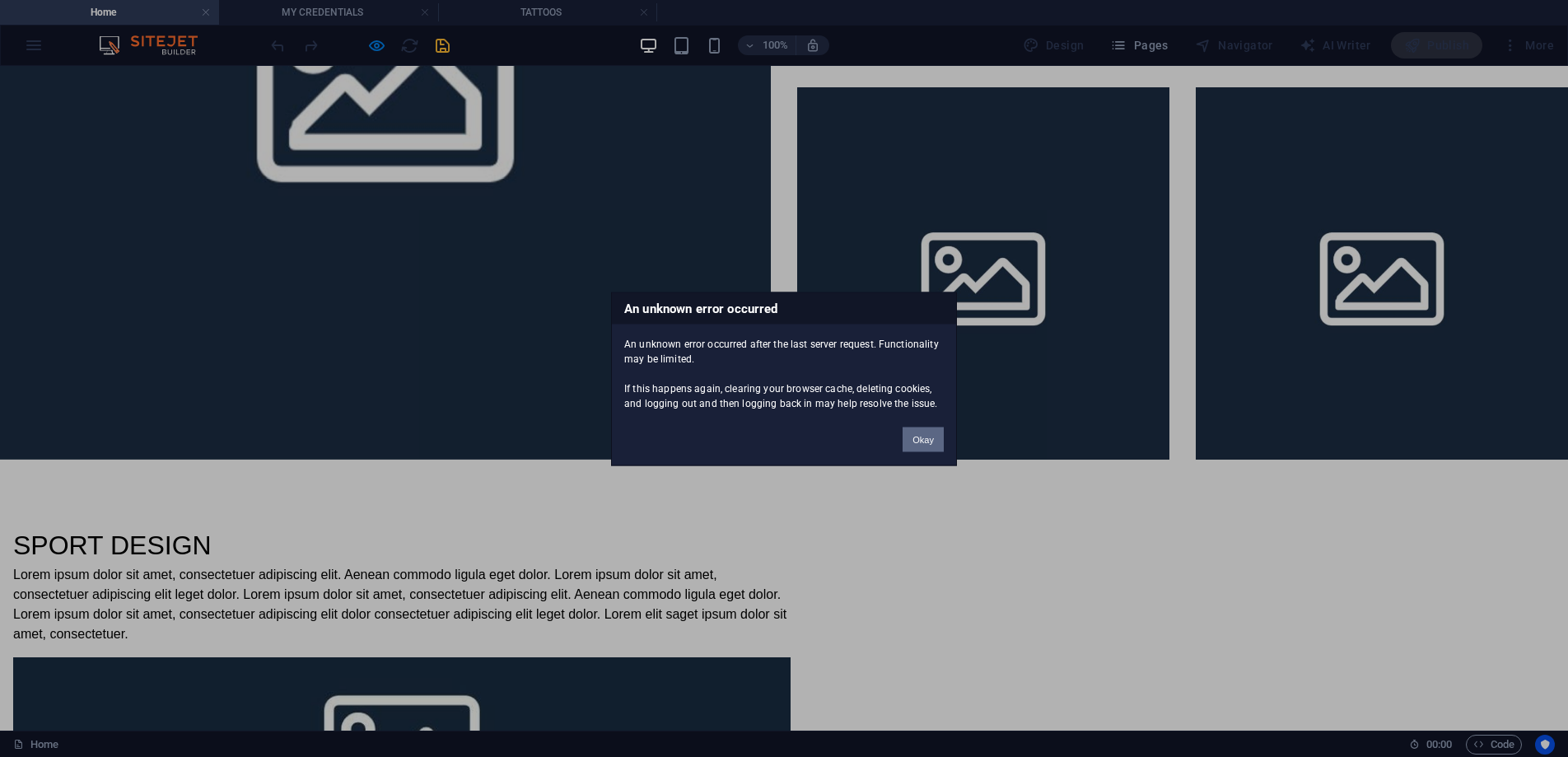
click at [937, 438] on button "Okay" at bounding box center [922, 438] width 41 height 25
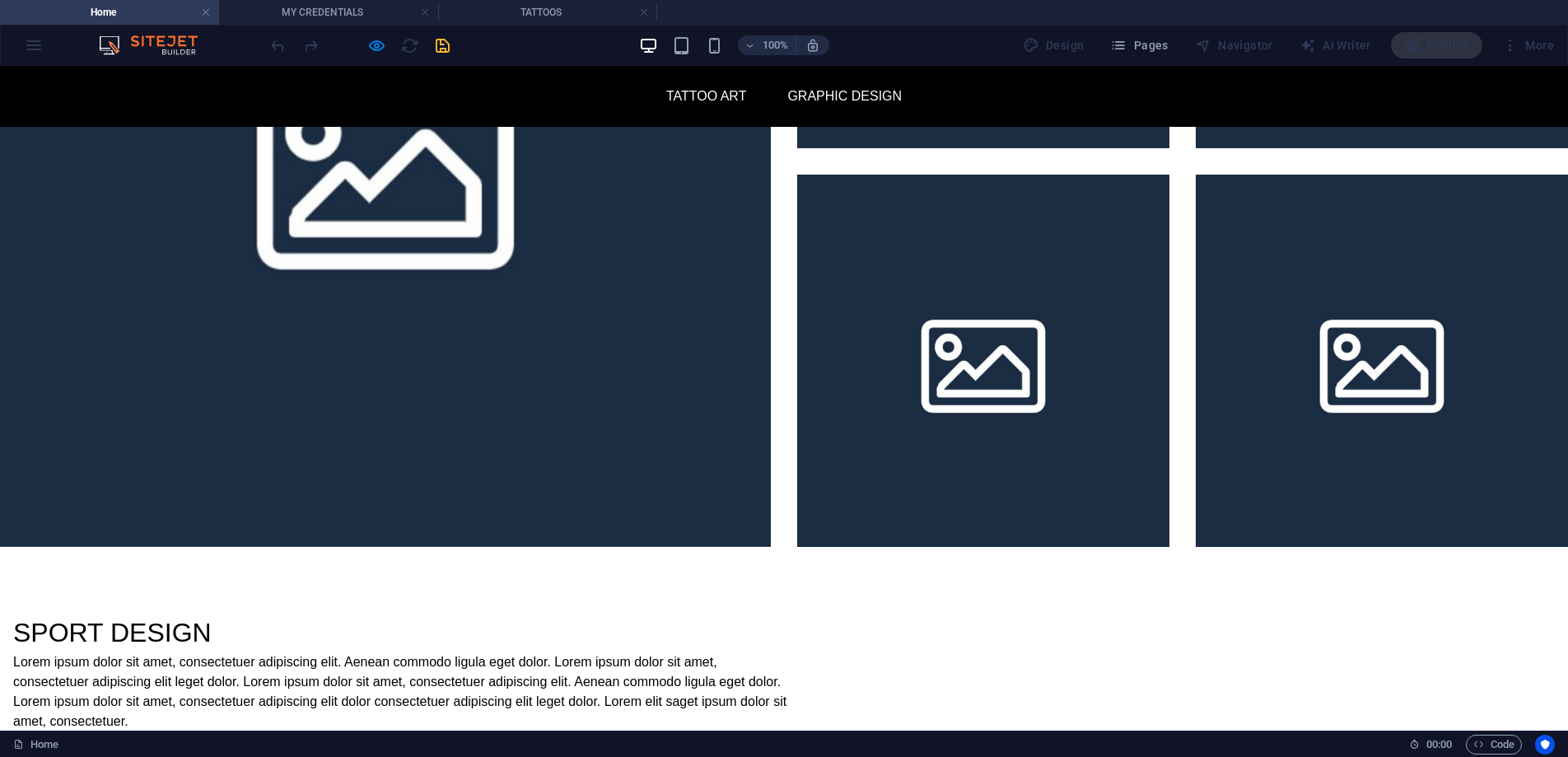
scroll to position [3399, 0]
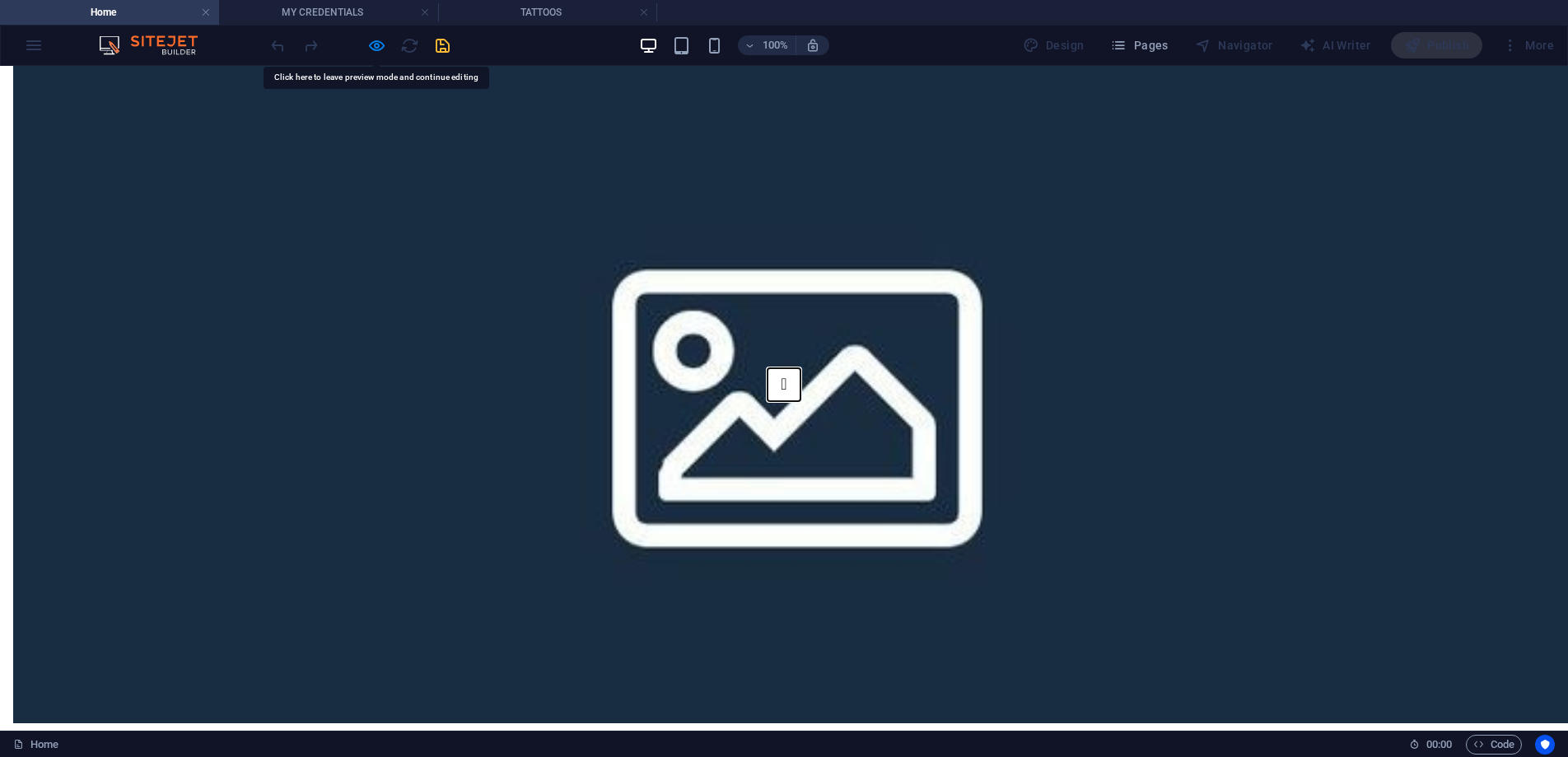
scroll to position [4249, 0]
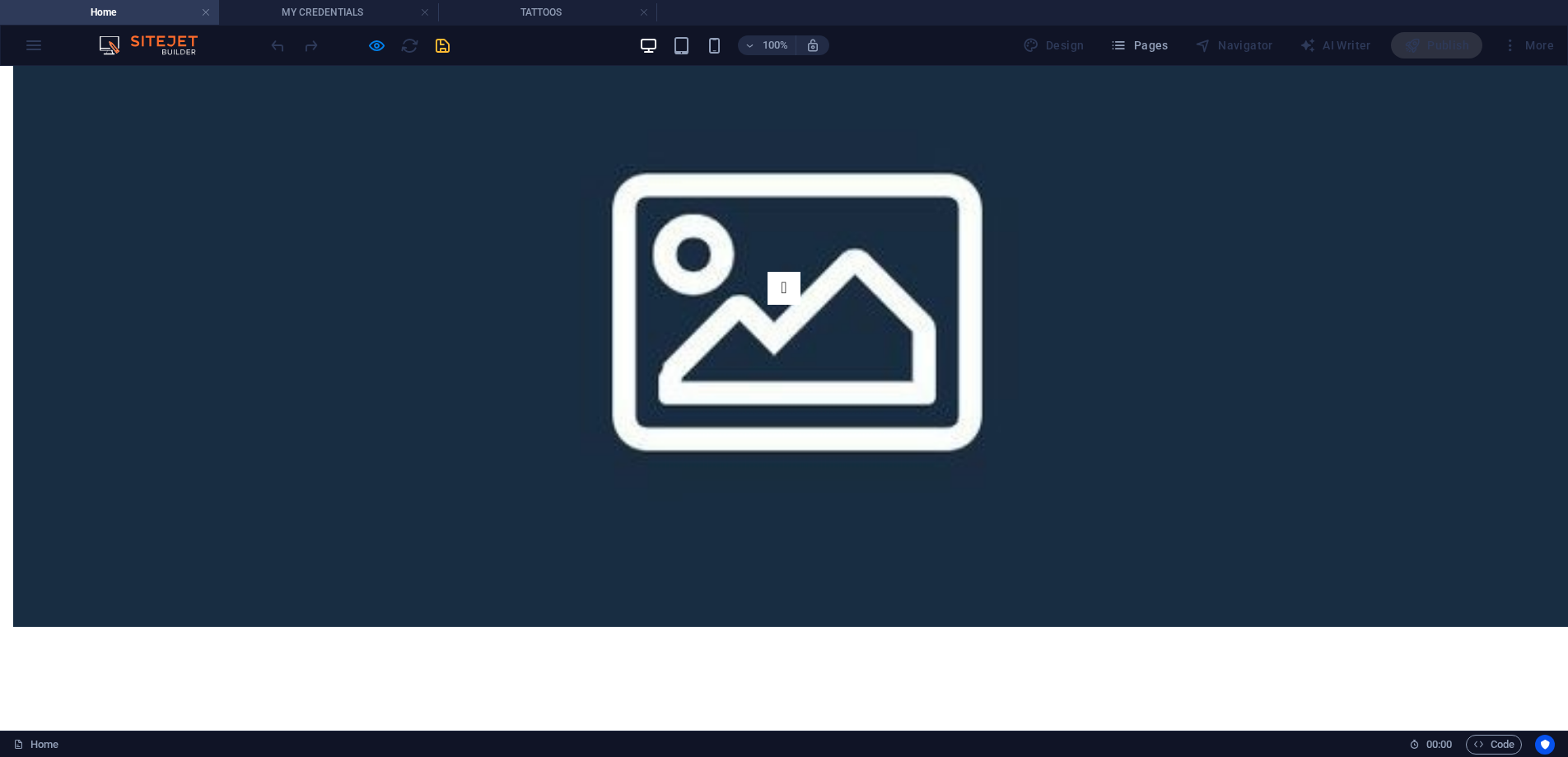
drag, startPoint x: 1159, startPoint y: 635, endPoint x: 797, endPoint y: 556, distance: 370.5
type input "52"
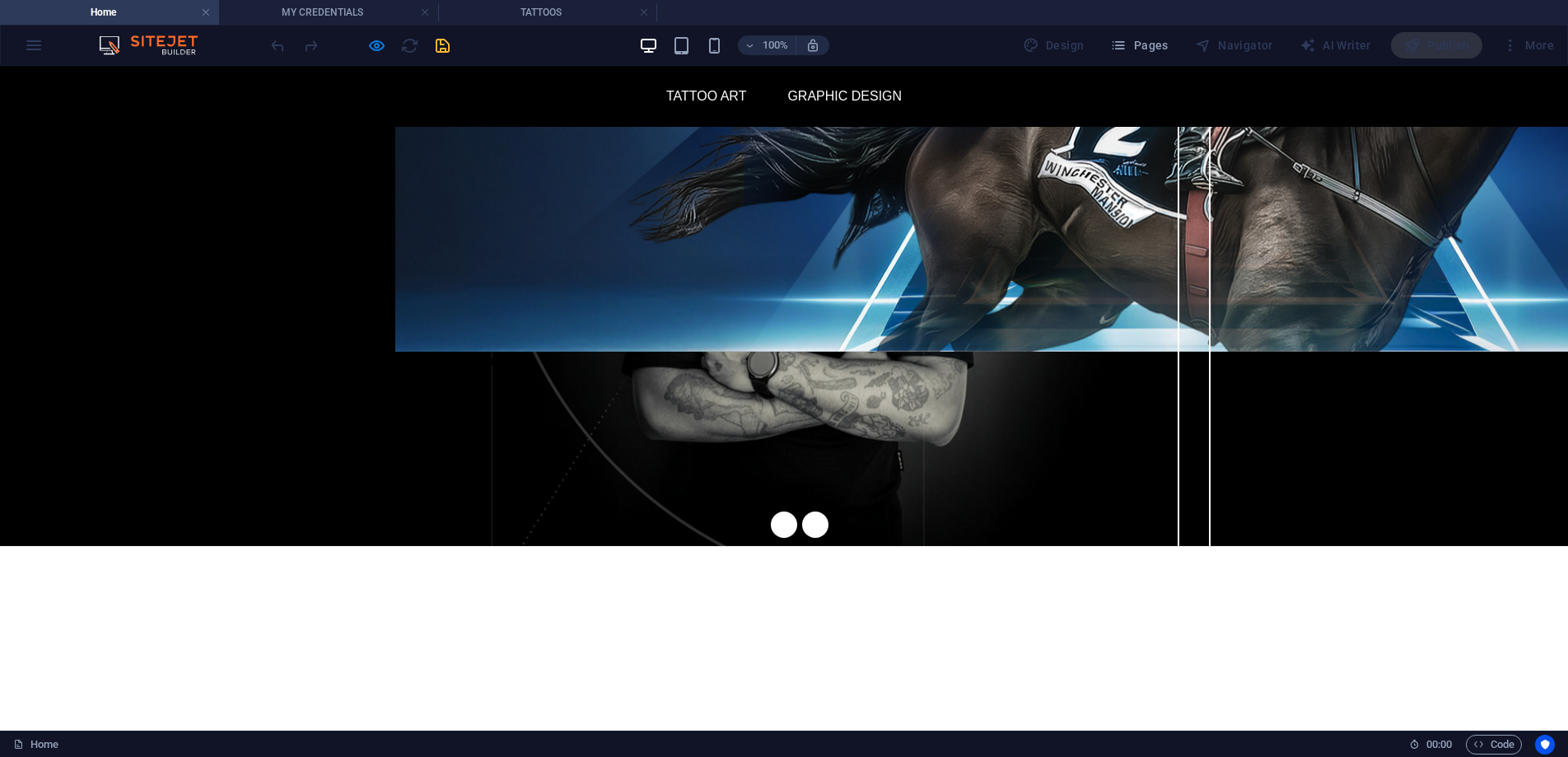
scroll to position [0, 0]
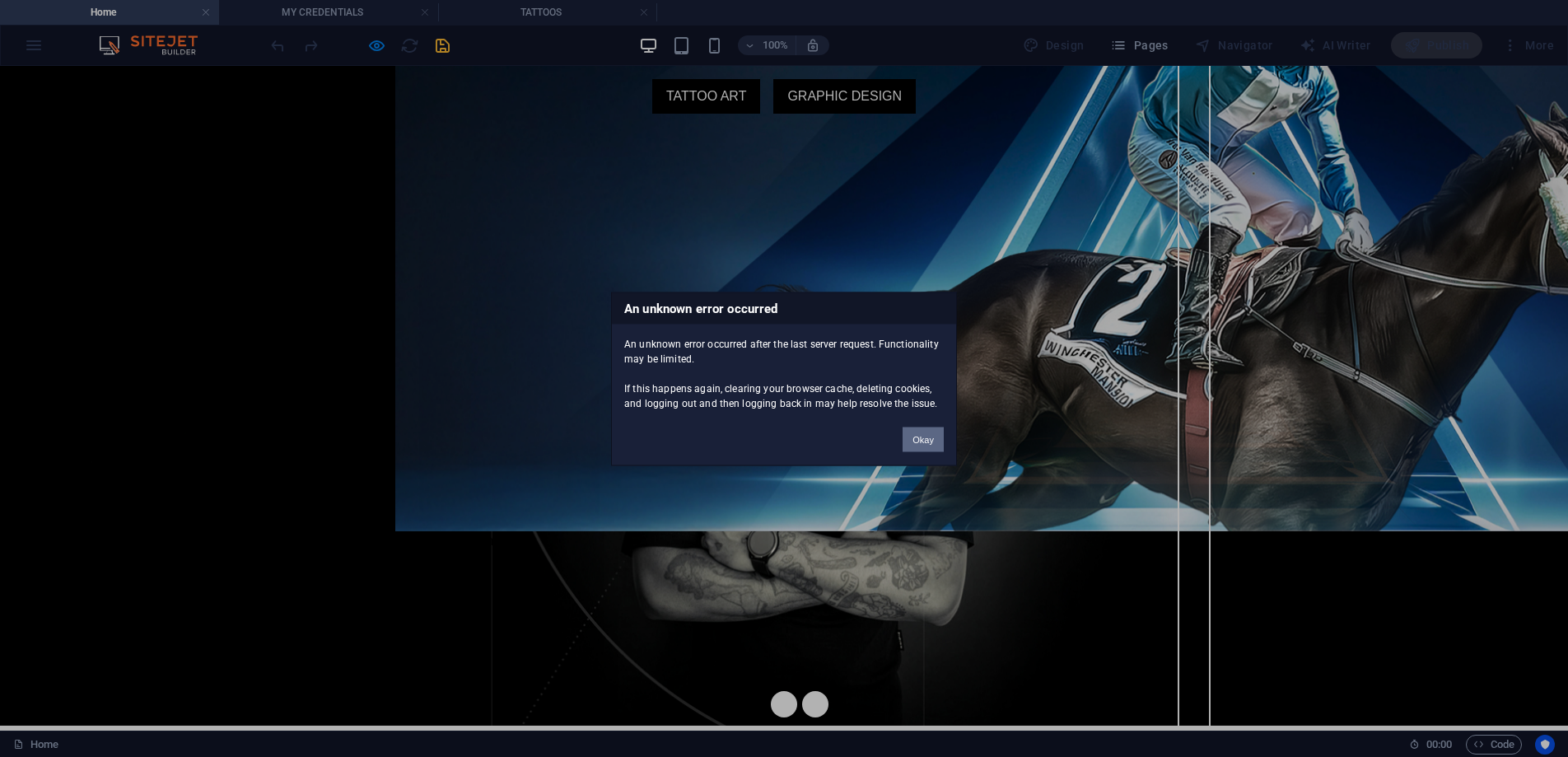
click at [929, 442] on button "Okay" at bounding box center [922, 438] width 41 height 25
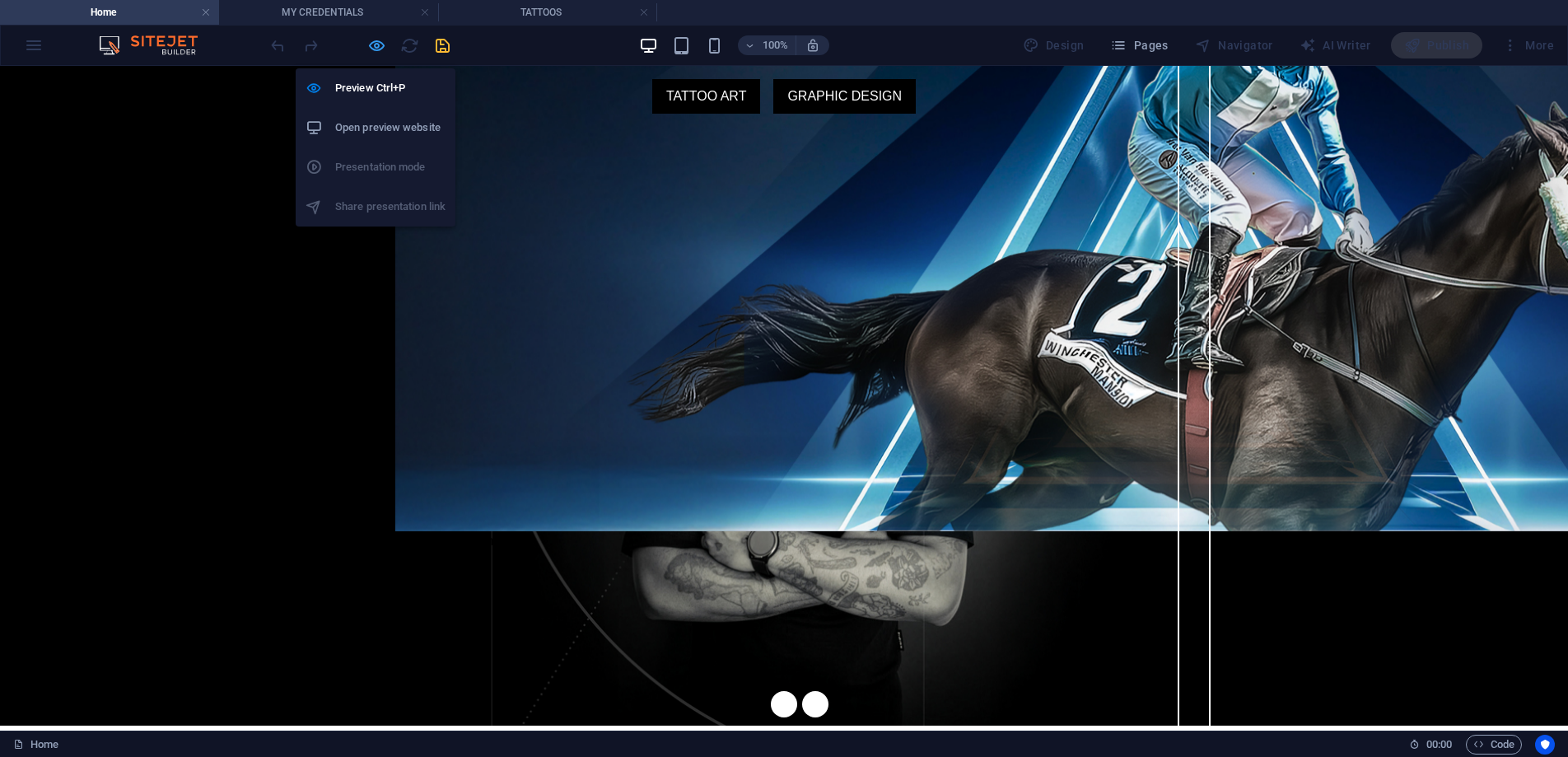
click at [382, 48] on icon "button" at bounding box center [376, 46] width 19 height 19
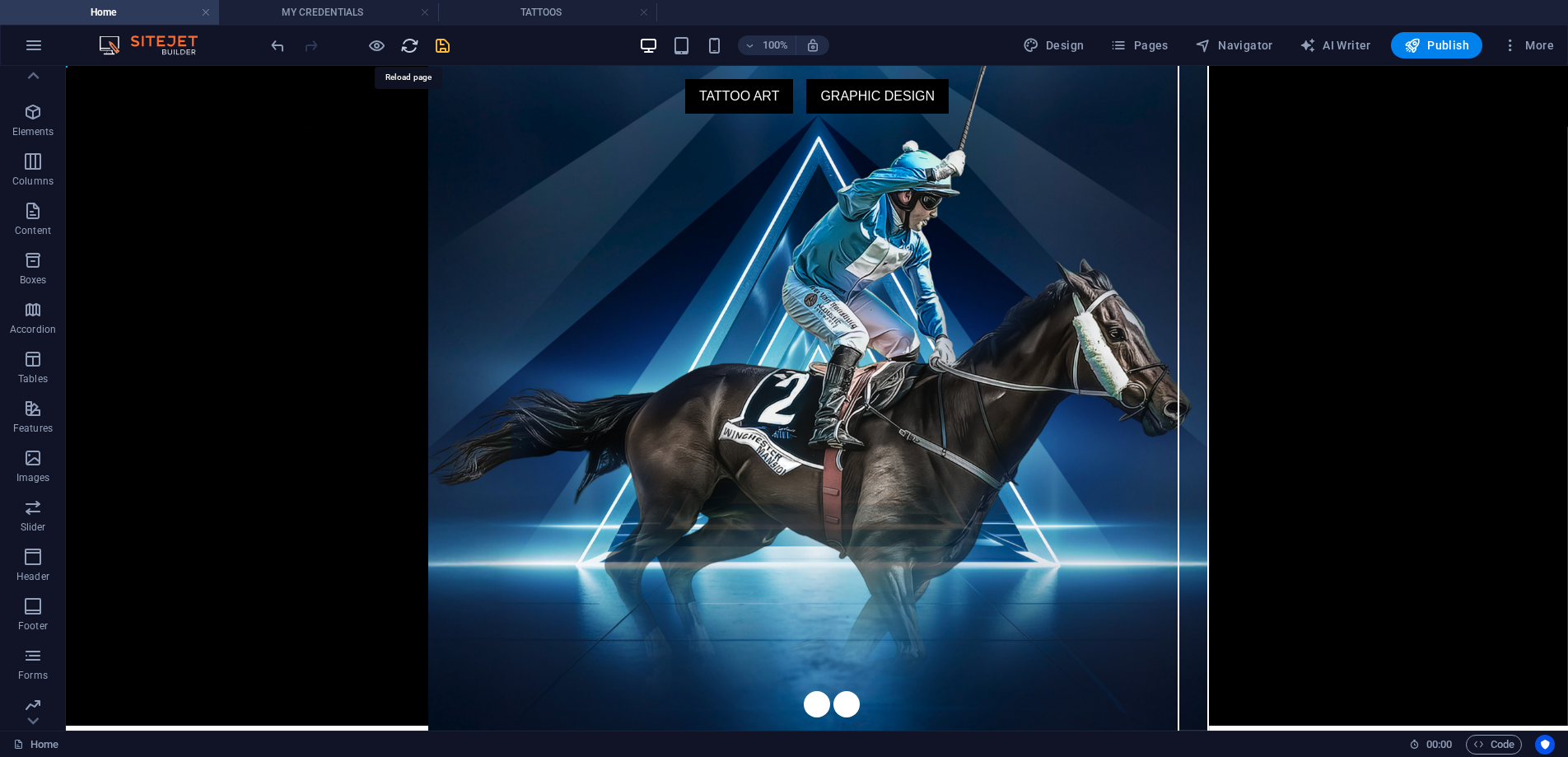
click at [408, 47] on icon "reload" at bounding box center [410, 46] width 19 height 19
click at [397, 47] on div at bounding box center [360, 45] width 185 height 26
click at [412, 45] on icon "reload" at bounding box center [410, 46] width 19 height 19
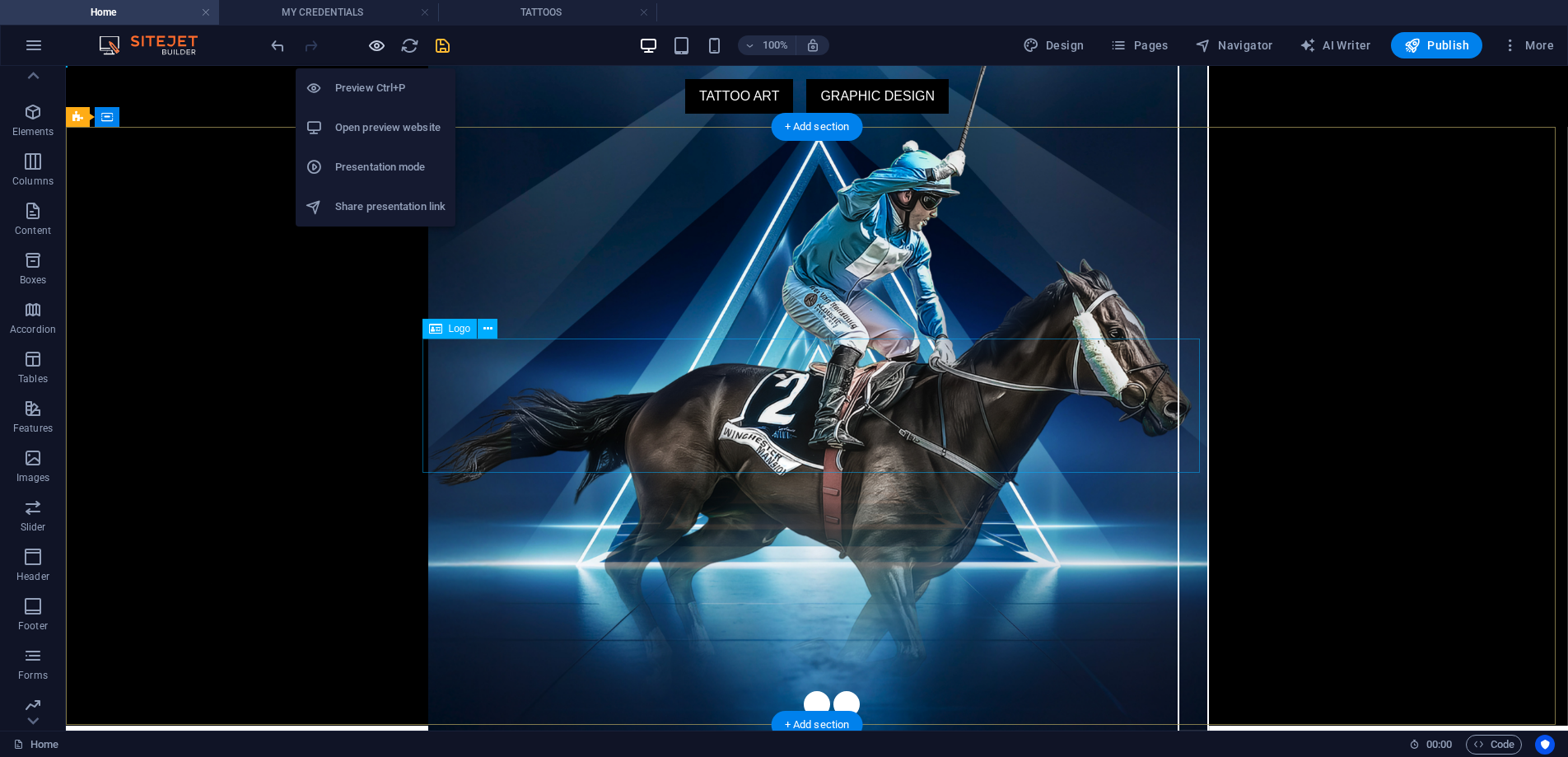
click at [374, 43] on icon "button" at bounding box center [376, 46] width 19 height 19
click at [359, 87] on h6 "Preview Ctrl+P" at bounding box center [390, 88] width 110 height 20
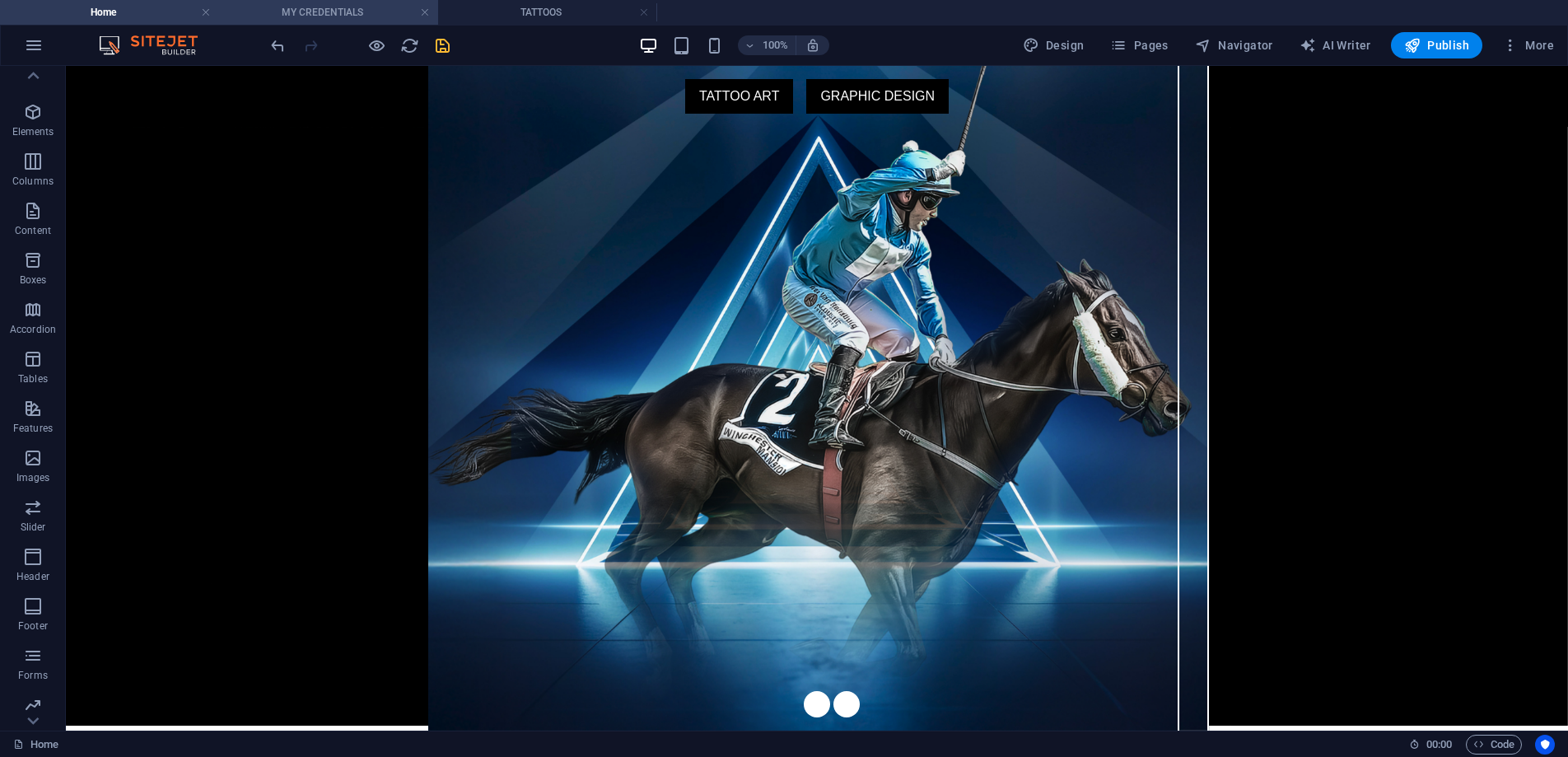
click at [344, 5] on h4 "MY CREDENTIALS" at bounding box center [329, 13] width 219 height 18
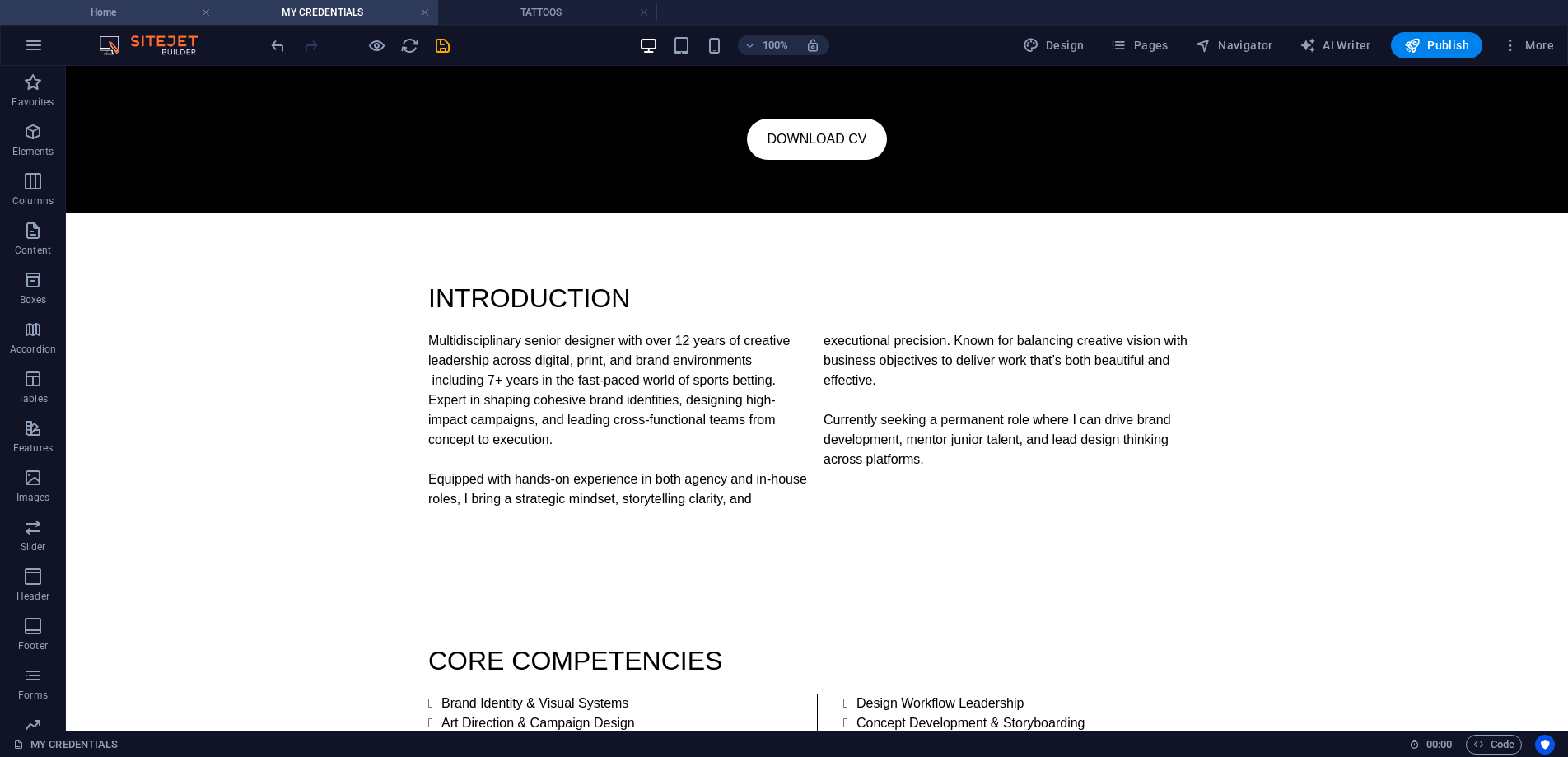
click at [143, 12] on h4 "Home" at bounding box center [109, 13] width 219 height 18
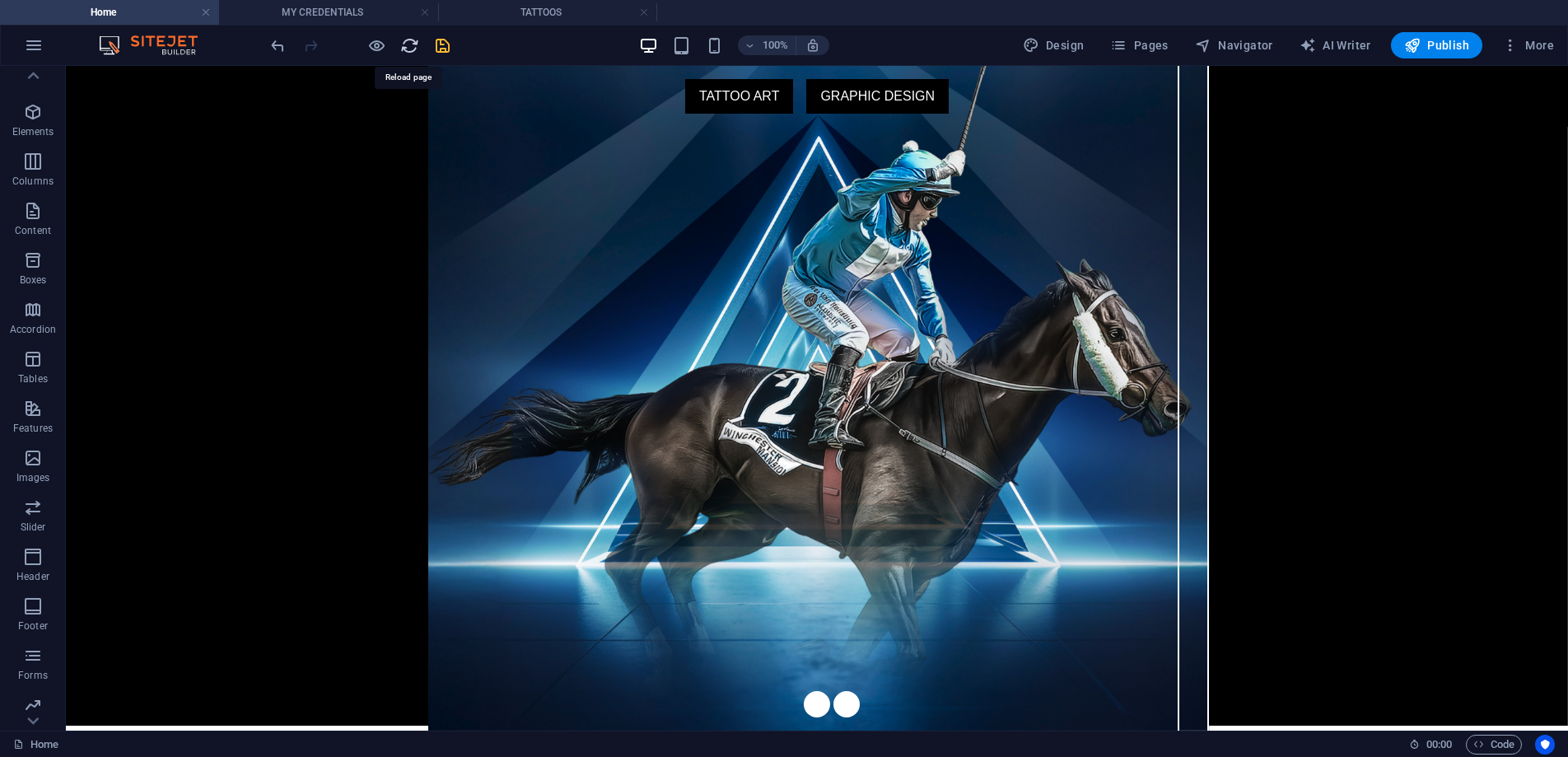
click at [402, 47] on icon "reload" at bounding box center [410, 46] width 19 height 19
click at [404, 46] on icon "reload" at bounding box center [410, 46] width 19 height 19
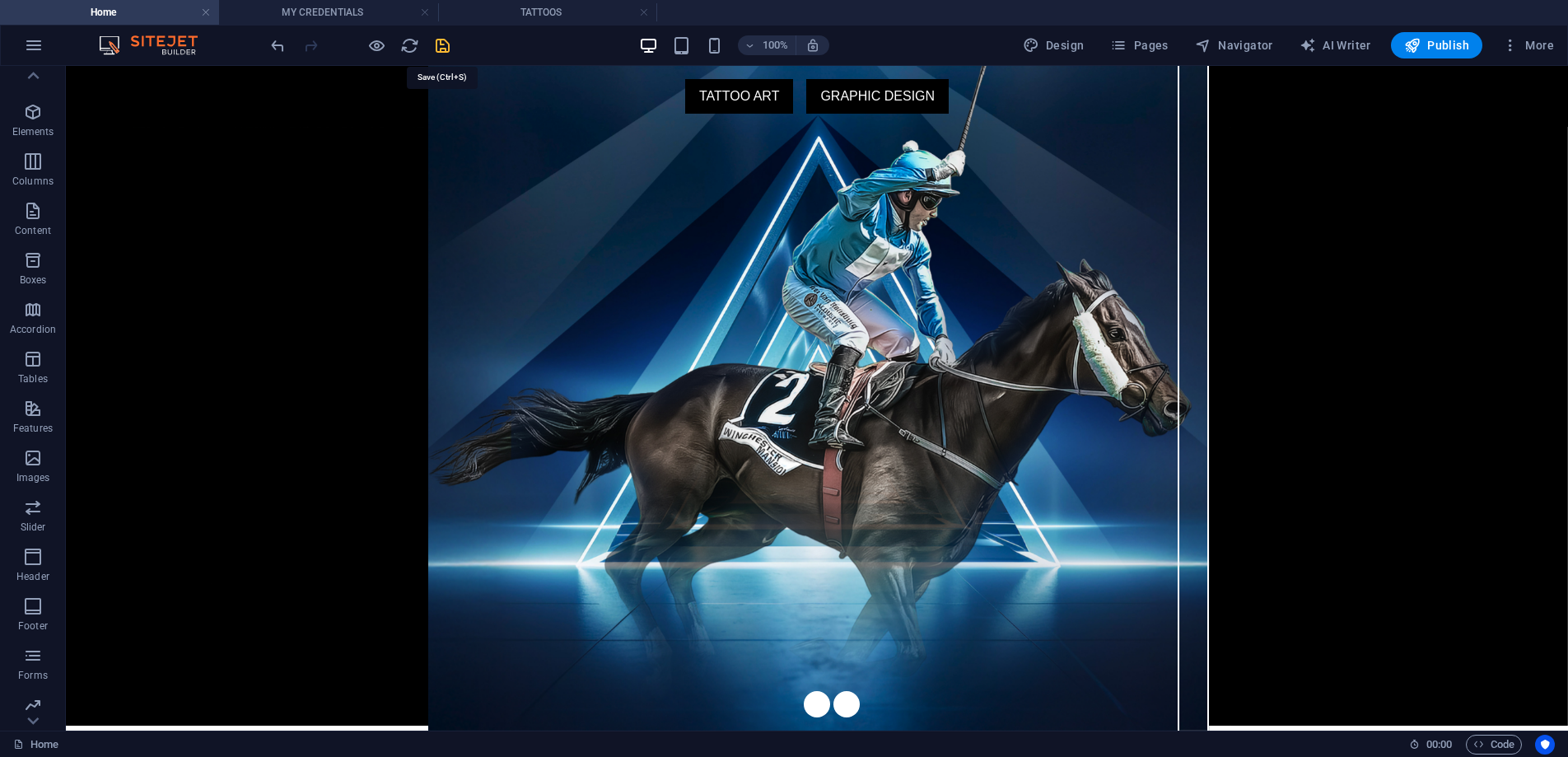
click at [449, 51] on icon "save" at bounding box center [443, 46] width 19 height 19
click at [445, 49] on icon "save" at bounding box center [443, 46] width 19 height 19
click at [440, 39] on icon "save" at bounding box center [443, 46] width 19 height 19
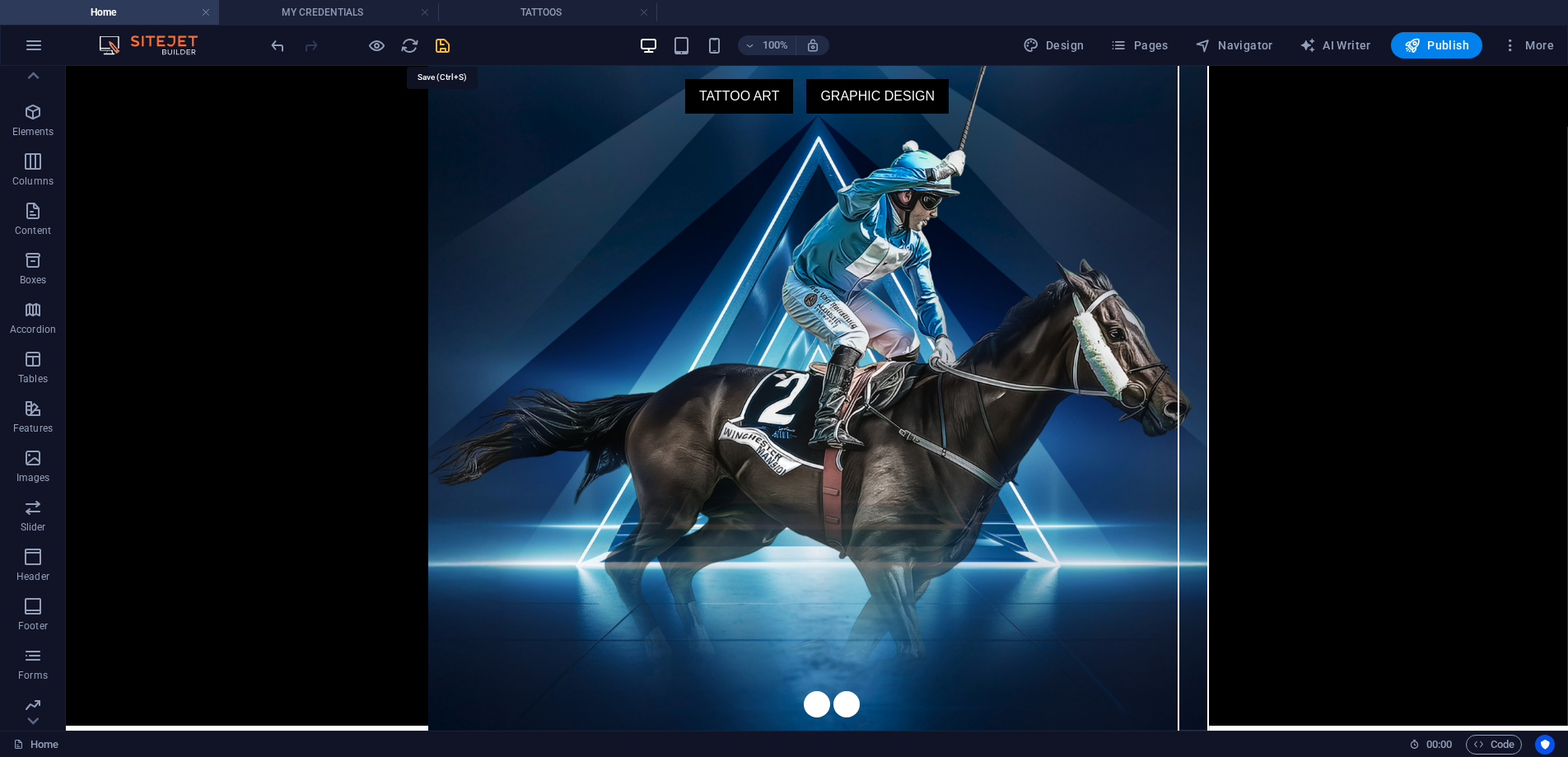
click at [440, 39] on icon "save" at bounding box center [443, 46] width 19 height 19
click at [407, 43] on icon "reload" at bounding box center [410, 46] width 19 height 19
click at [559, 15] on h4 "TATTOOS" at bounding box center [547, 13] width 219 height 18
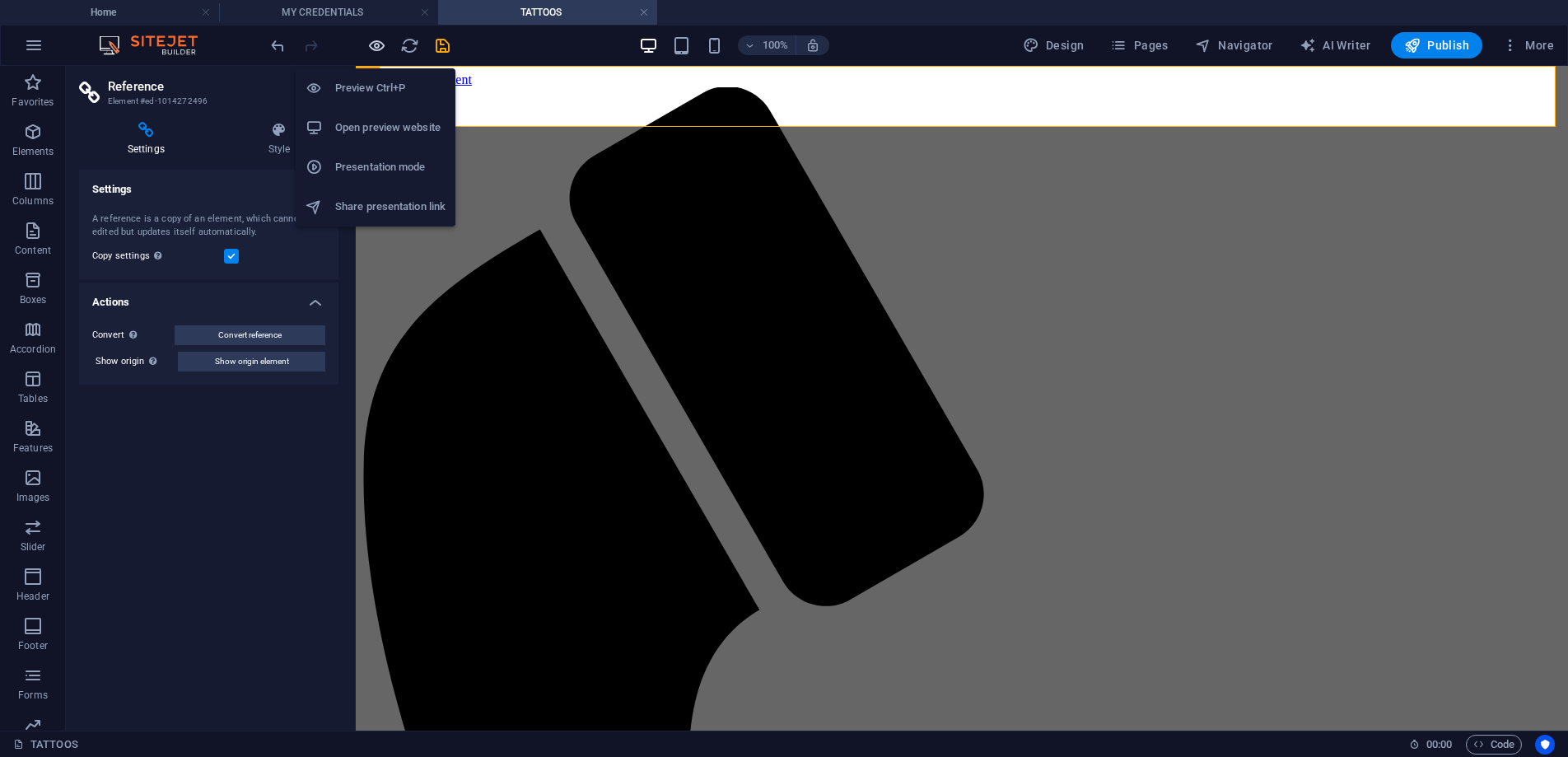
click at [376, 47] on icon "button" at bounding box center [376, 46] width 19 height 19
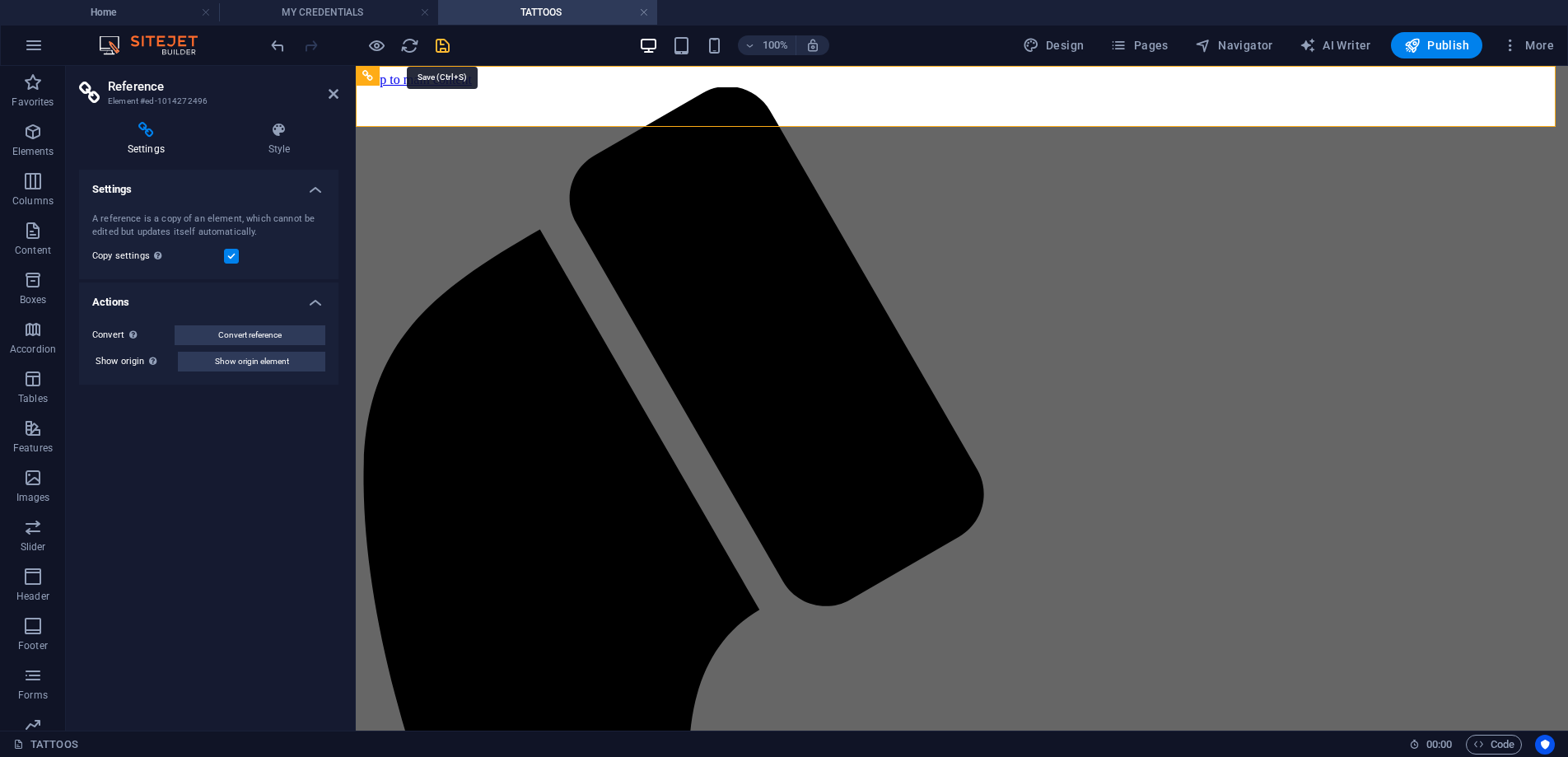
click at [444, 49] on icon "save" at bounding box center [443, 46] width 19 height 19
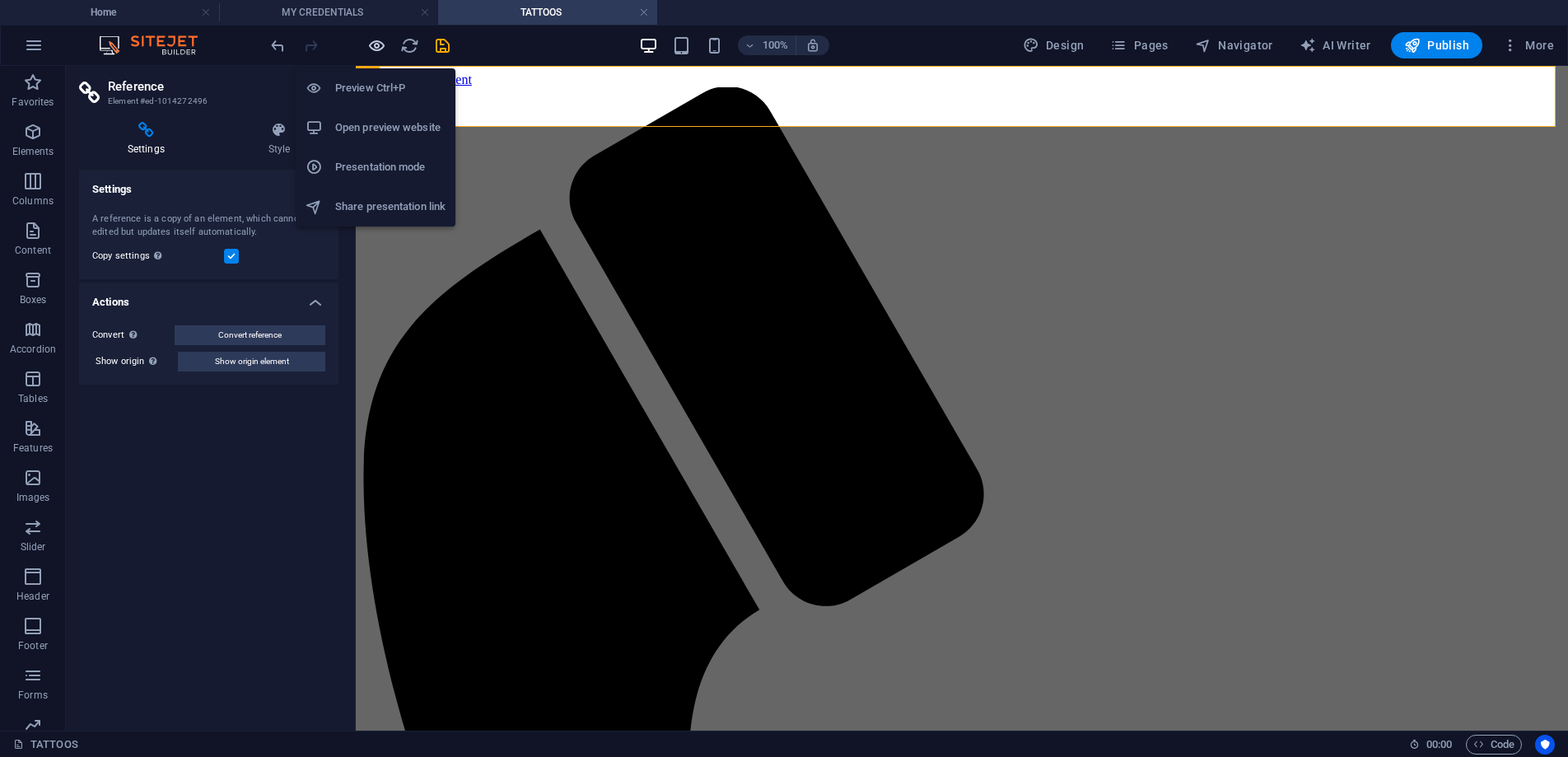
click at [375, 47] on icon "button" at bounding box center [376, 46] width 19 height 19
click at [376, 47] on icon "button" at bounding box center [376, 46] width 19 height 19
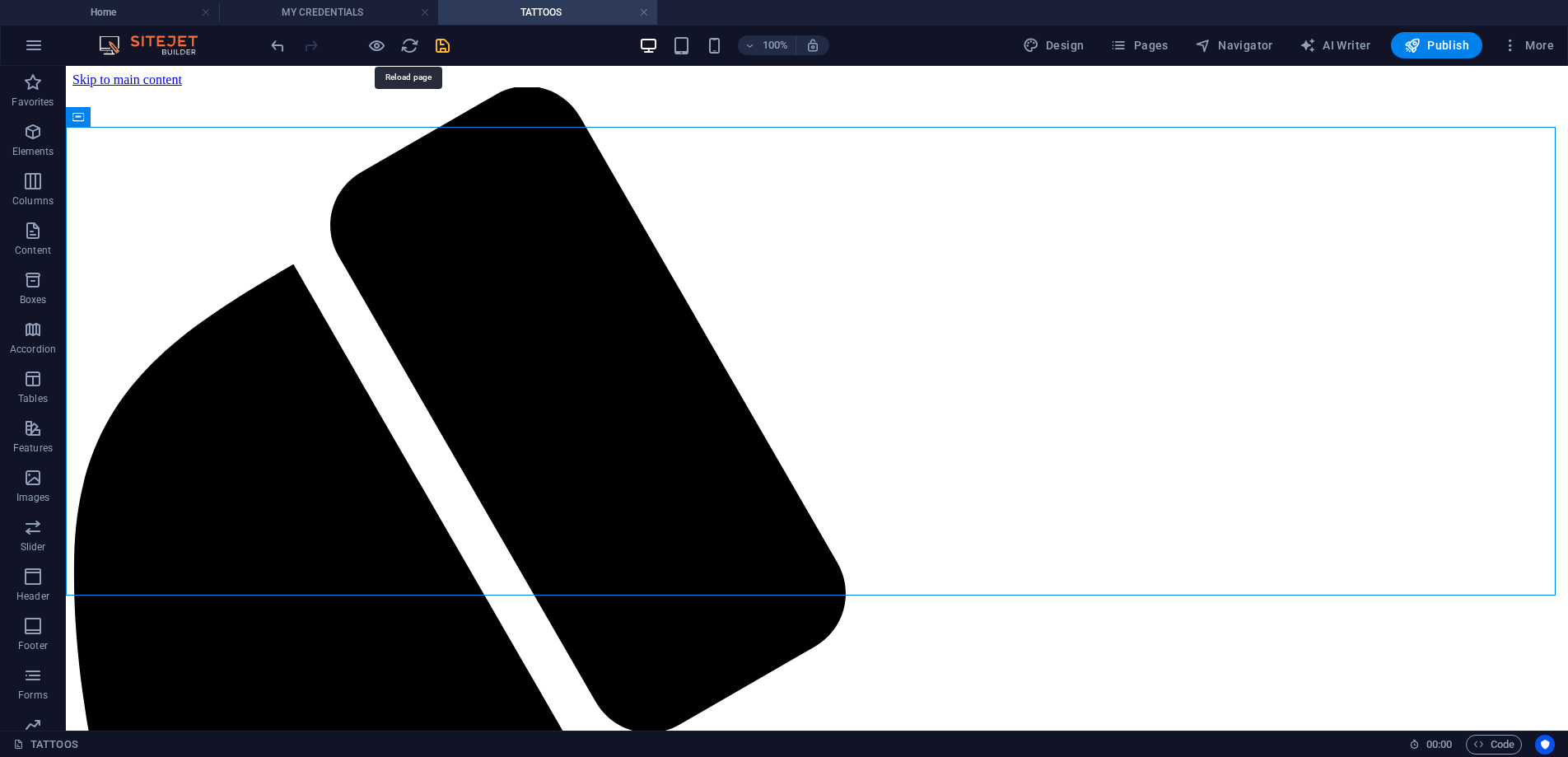
drag, startPoint x: 415, startPoint y: 45, endPoint x: 448, endPoint y: 40, distance: 33.4
click at [415, 45] on icon "reload" at bounding box center [410, 46] width 19 height 19
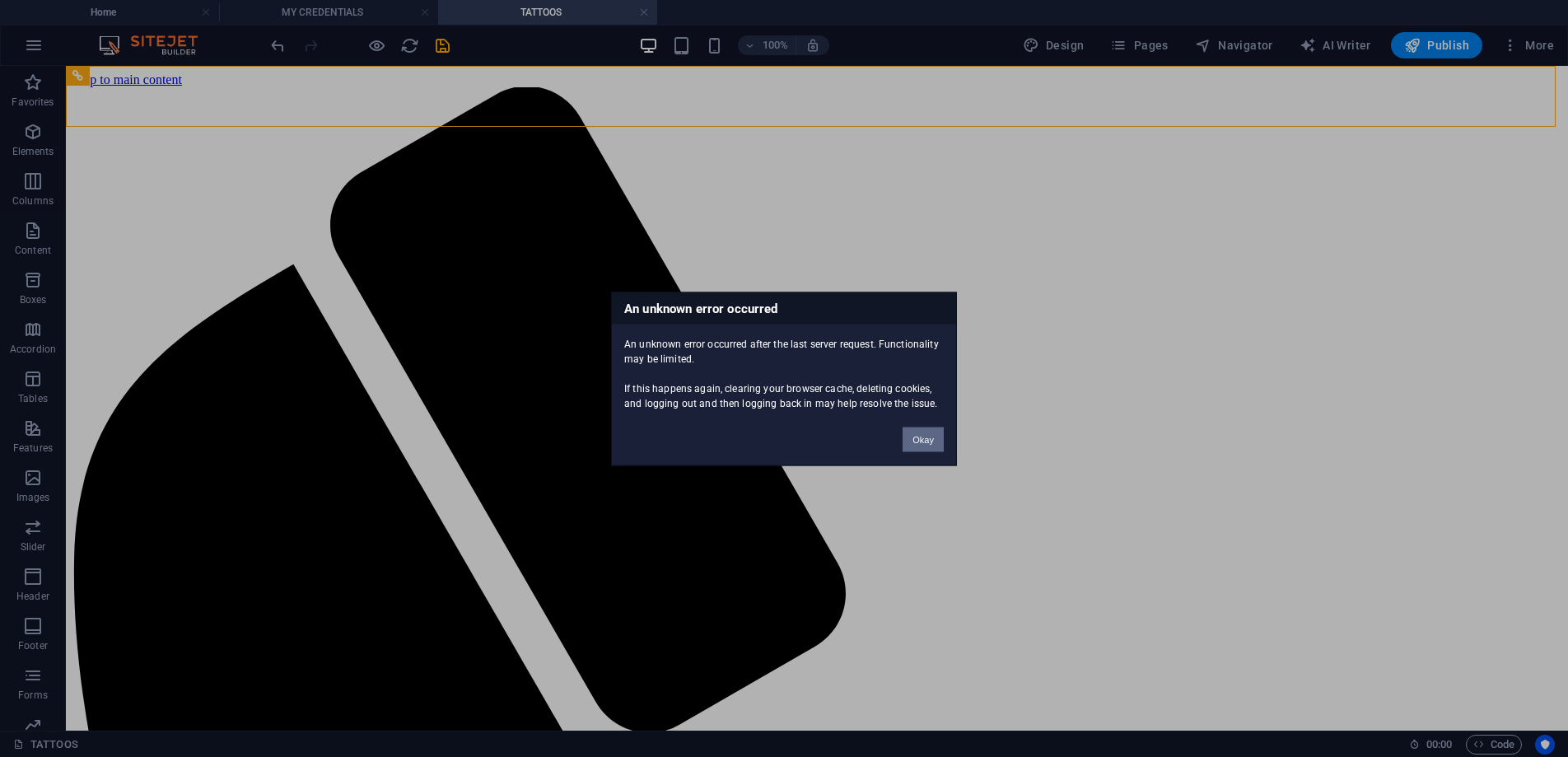
click at [928, 435] on button "Okay" at bounding box center [922, 438] width 41 height 25
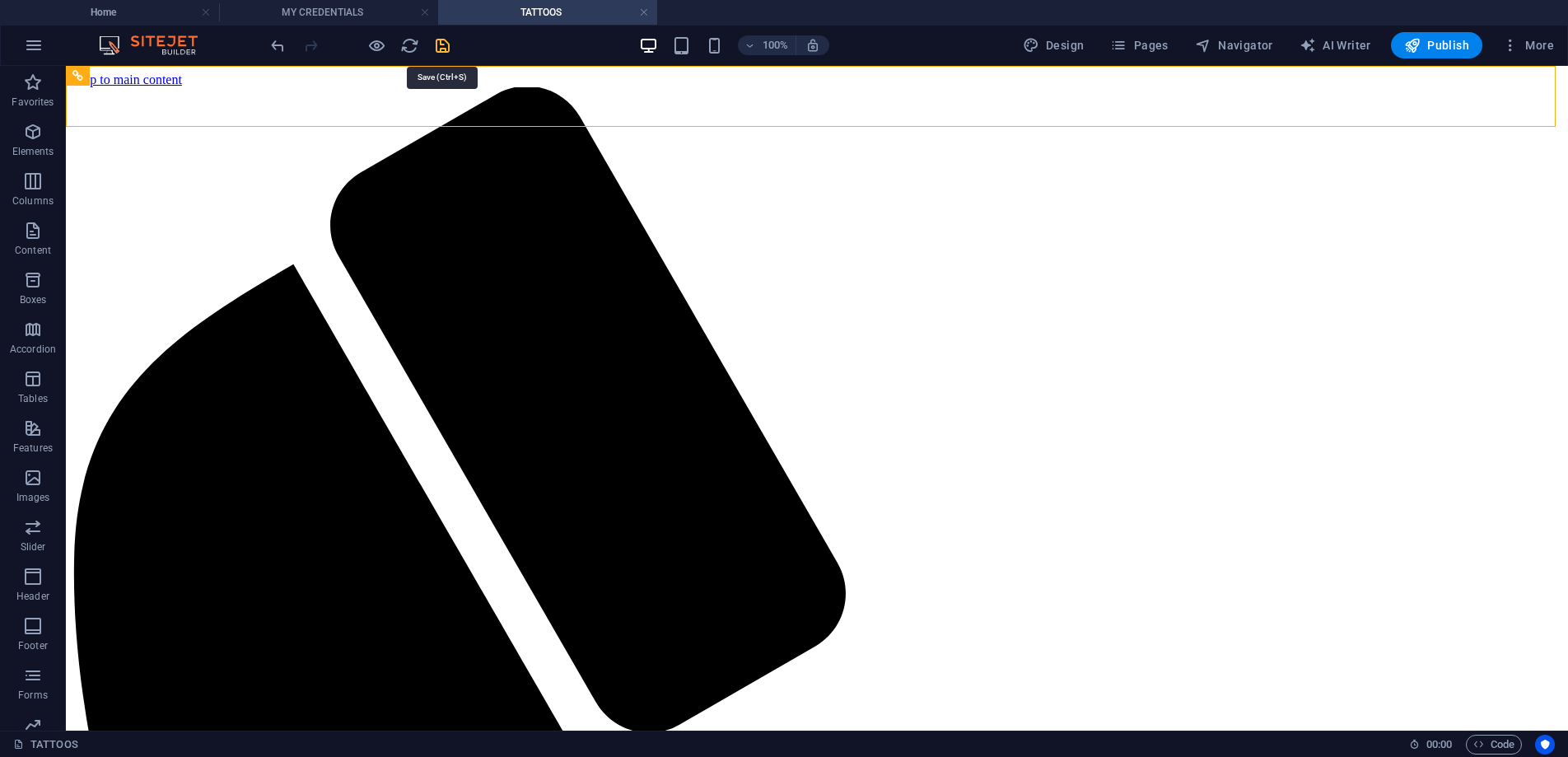
click at [443, 50] on icon "save" at bounding box center [443, 46] width 19 height 19
click at [443, 47] on icon "save" at bounding box center [443, 46] width 19 height 19
